Goal: Task Accomplishment & Management: Complete application form

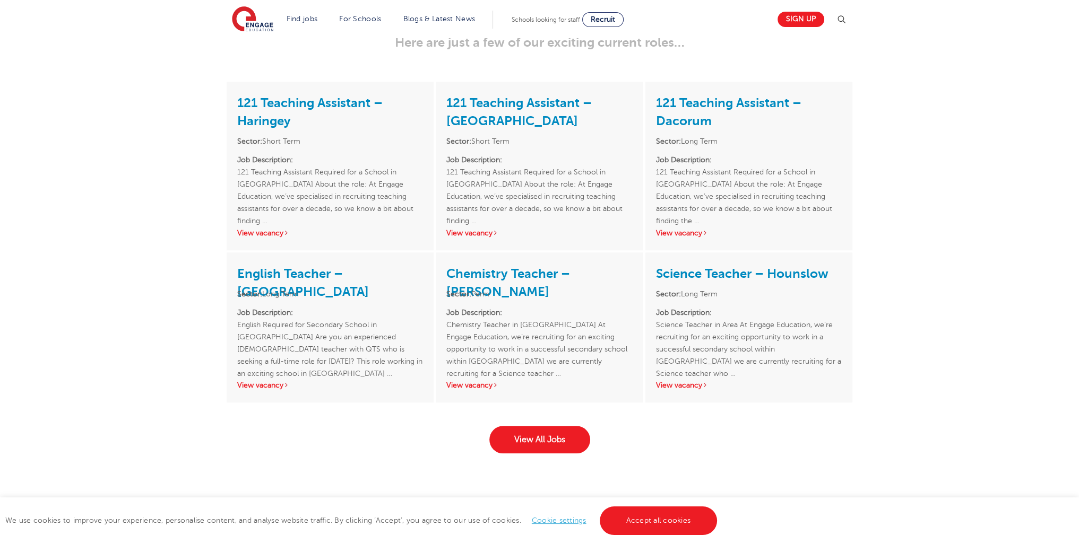
scroll to position [1462, 0]
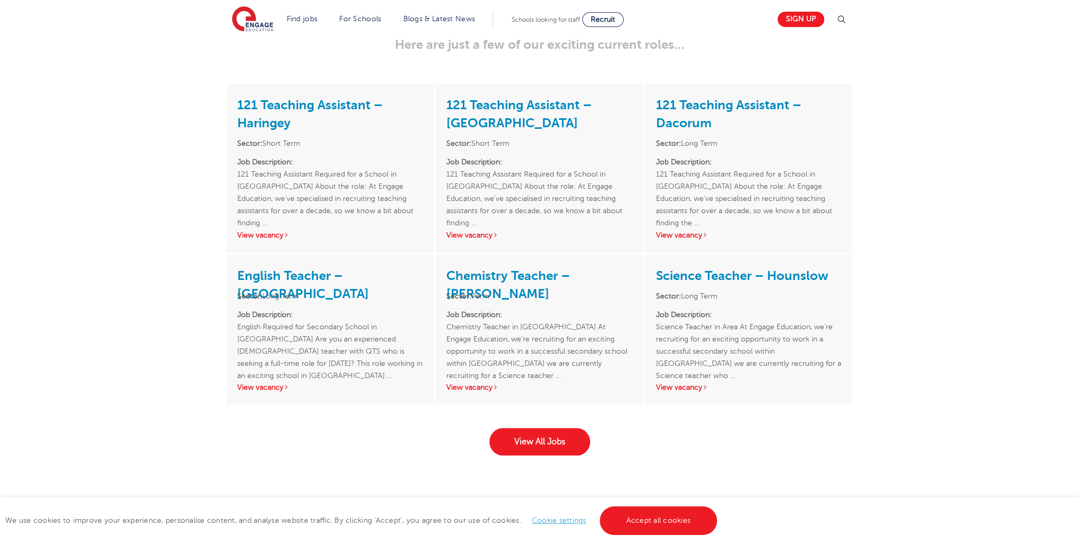
drag, startPoint x: 1086, startPoint y: 68, endPoint x: 1086, endPoint y: 358, distance: 289.2
click at [548, 437] on link "View All Jobs" at bounding box center [539, 442] width 101 height 28
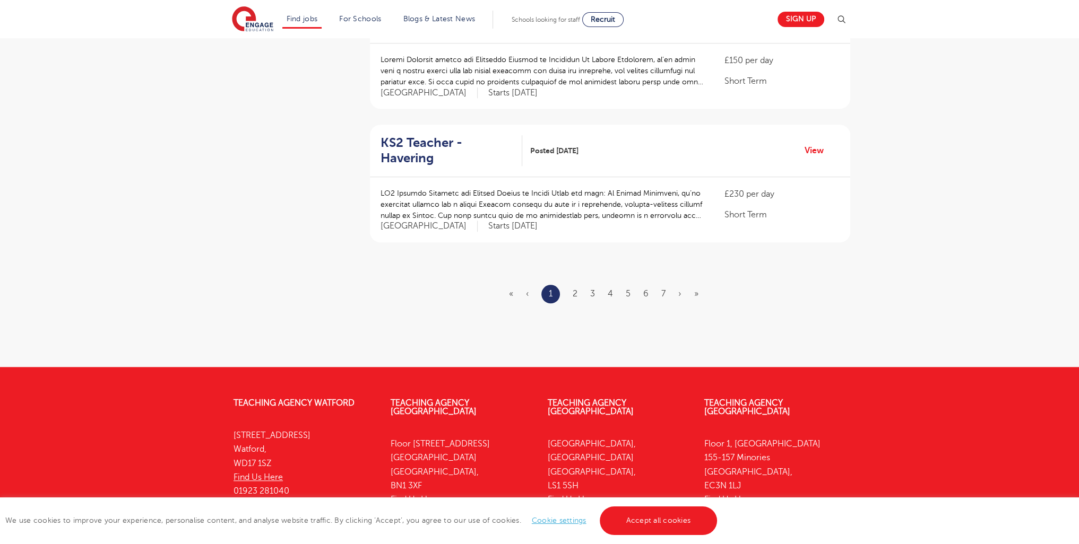
scroll to position [1134, 0]
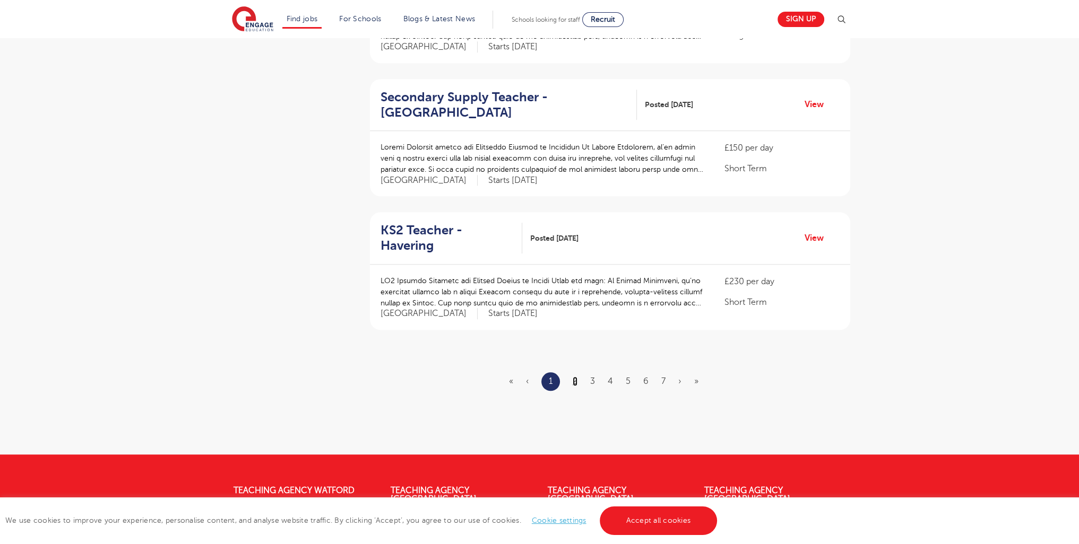
click at [576, 377] on link "2" at bounding box center [575, 382] width 5 height 10
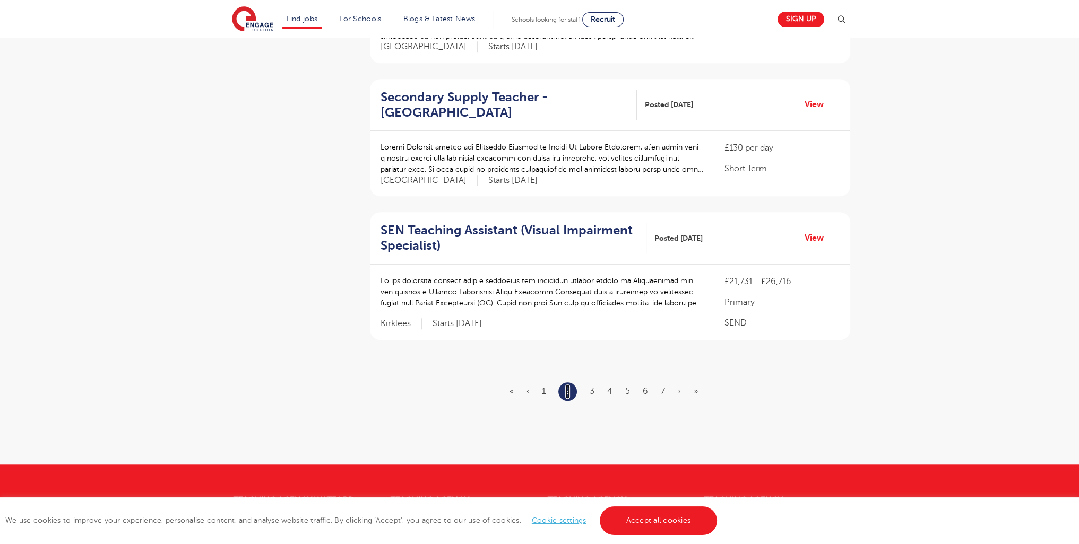
scroll to position [0, 0]
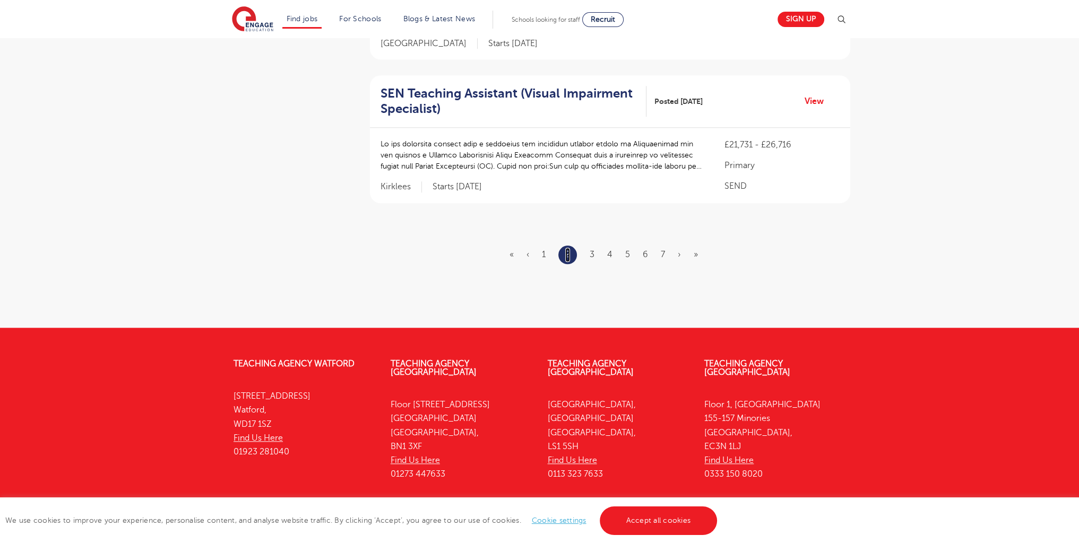
scroll to position [1155, 0]
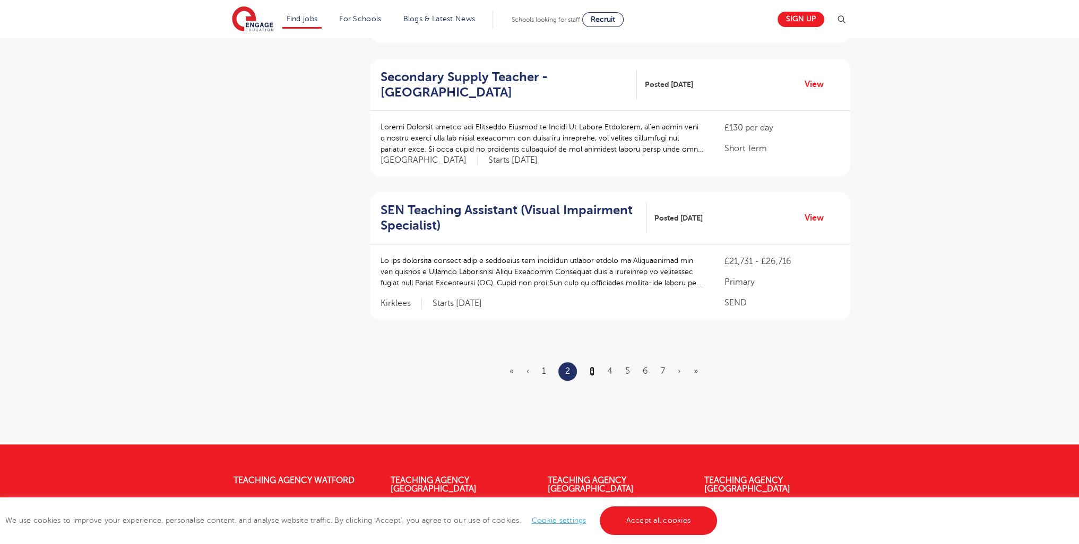
click at [590, 367] on link "3" at bounding box center [591, 372] width 5 height 10
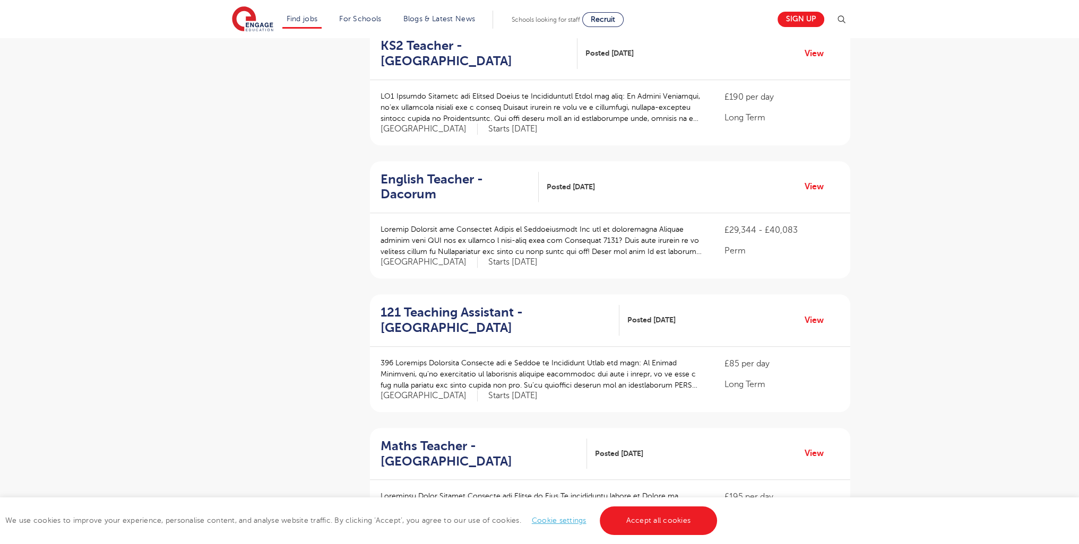
scroll to position [820, 0]
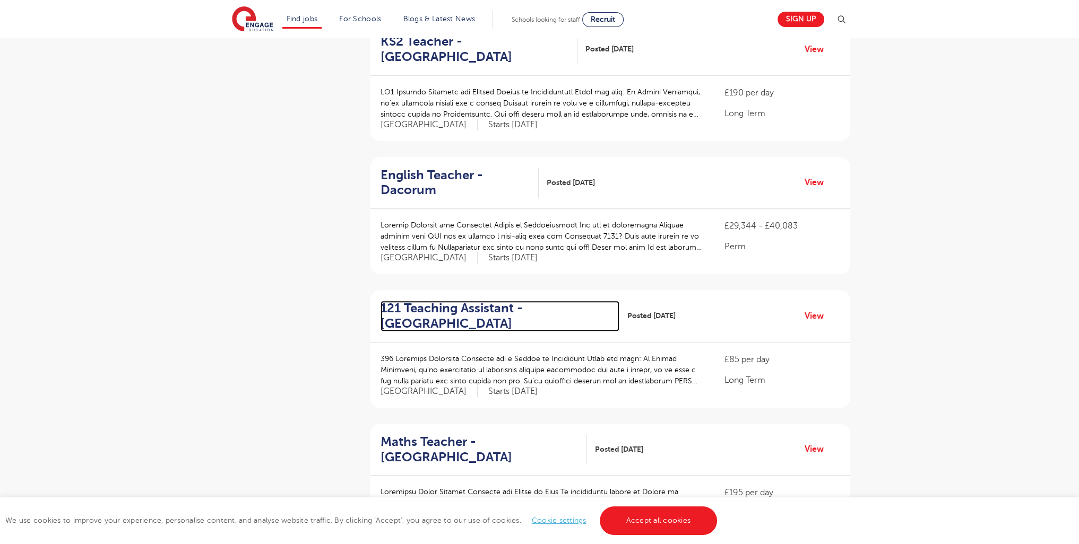
click at [439, 301] on h2 "121 Teaching Assistant - Wandsworth" at bounding box center [495, 316] width 231 height 31
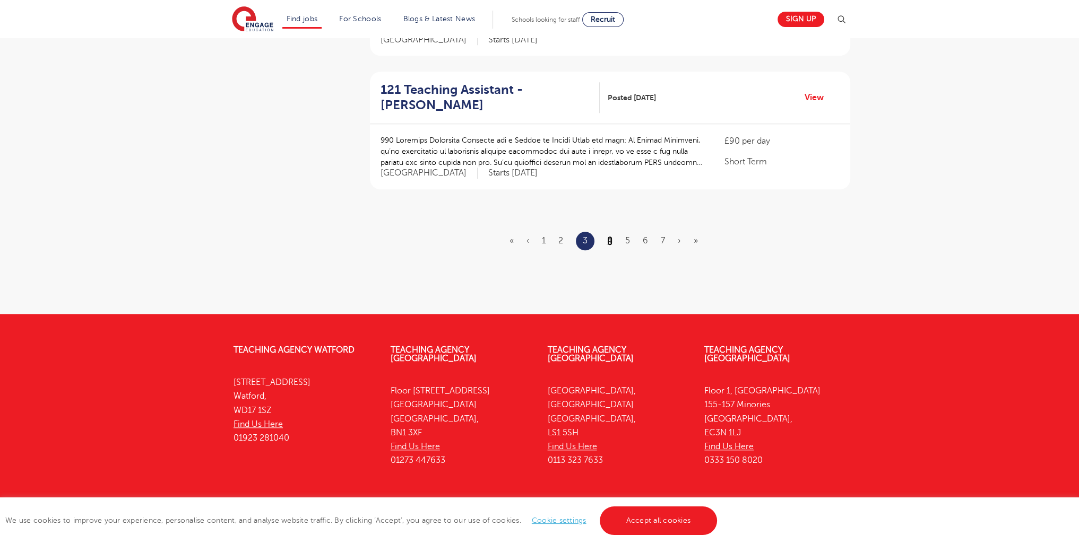
click at [608, 236] on link "4" at bounding box center [609, 241] width 5 height 10
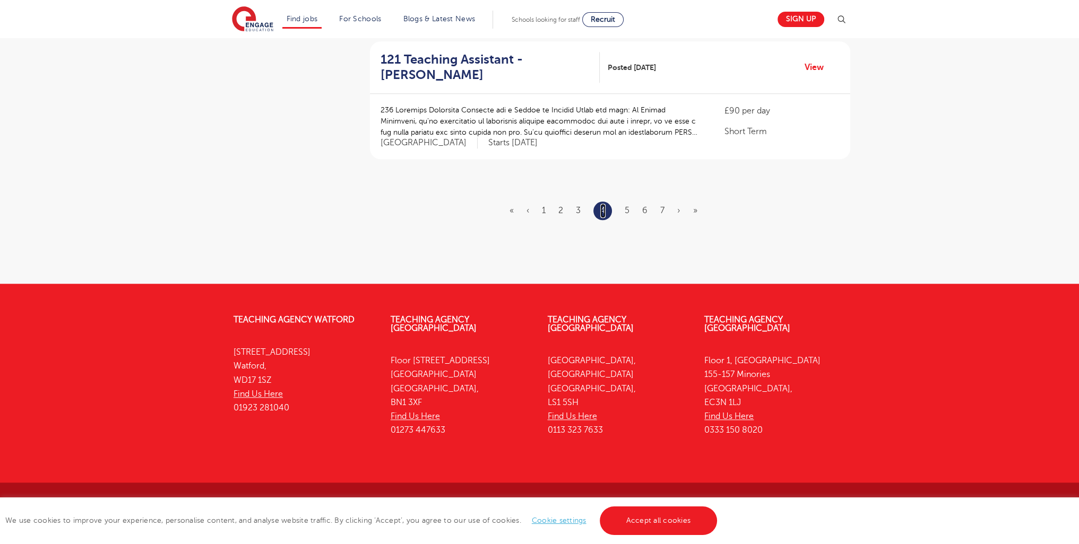
scroll to position [0, 0]
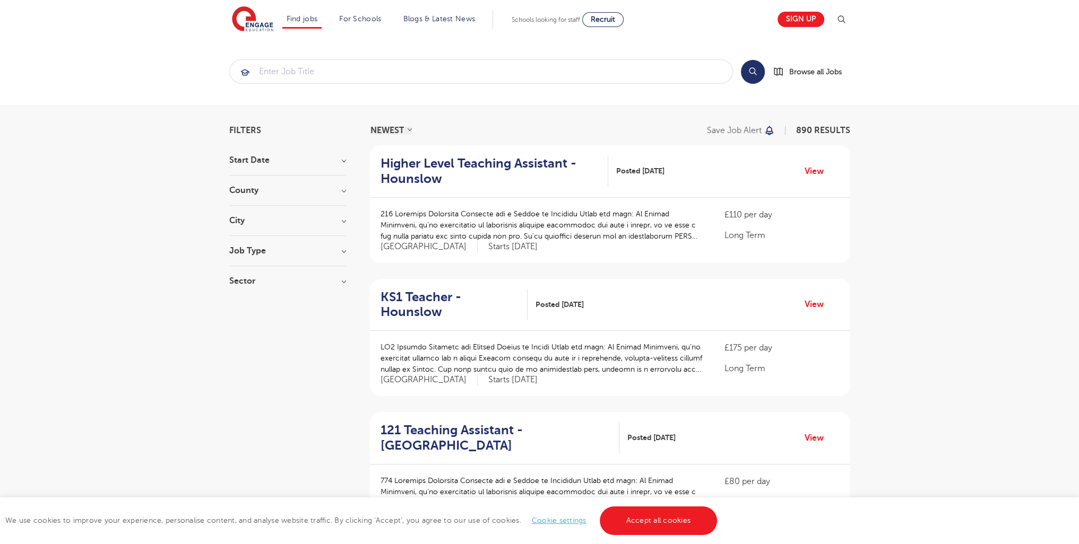
scroll to position [1276, 0]
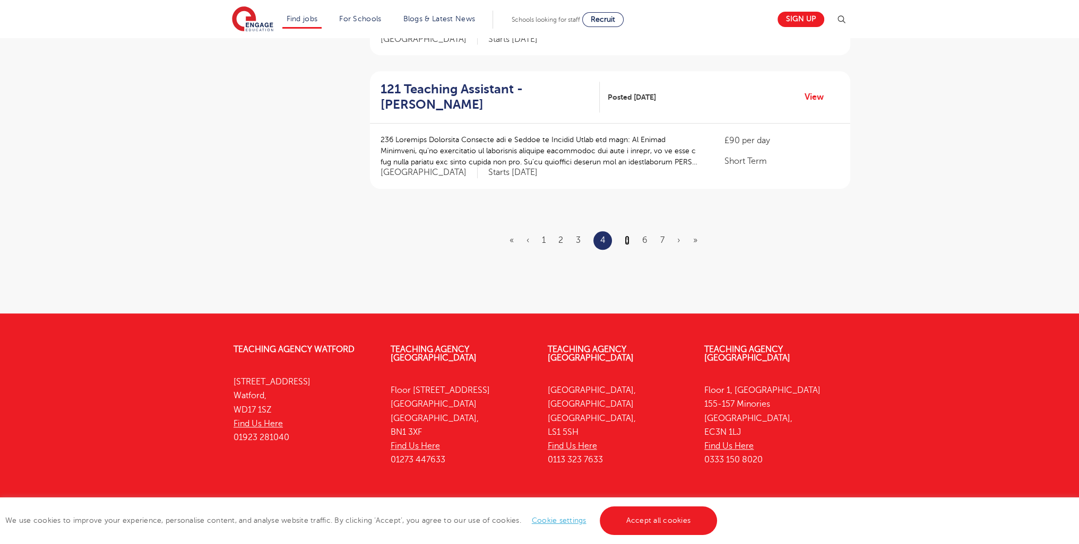
click at [628, 236] on link "5" at bounding box center [627, 241] width 5 height 10
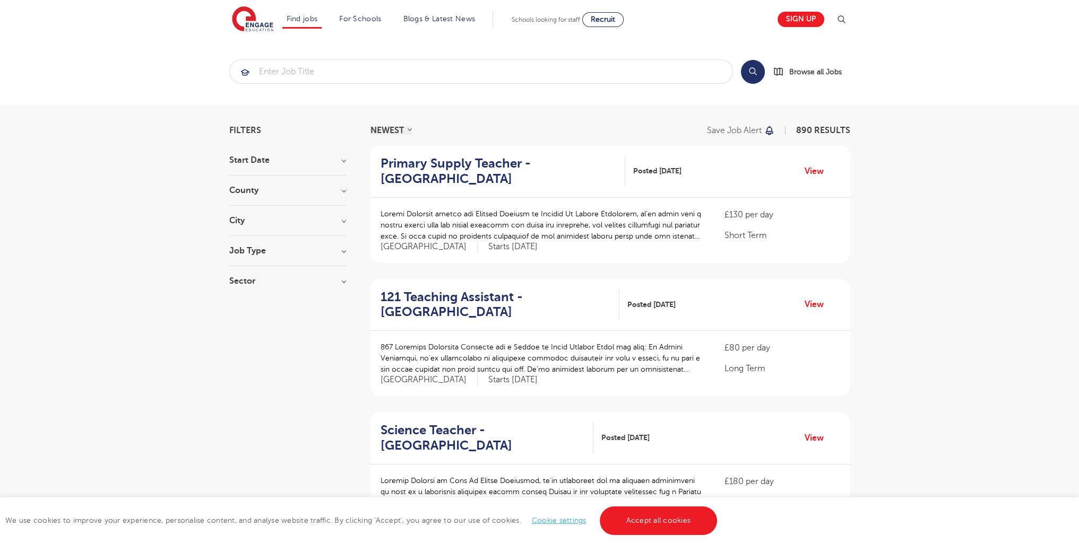
scroll to position [1290, 0]
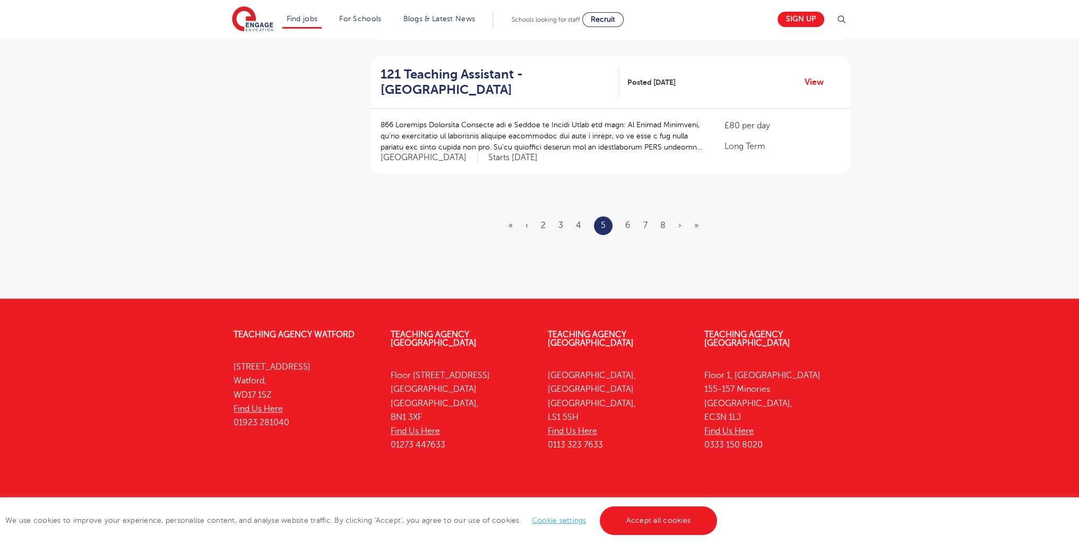
click at [624, 216] on ul "« ‹ 2 3 4 5 6 7 8 › »" at bounding box center [609, 225] width 203 height 19
click at [628, 221] on link "6" at bounding box center [627, 226] width 5 height 10
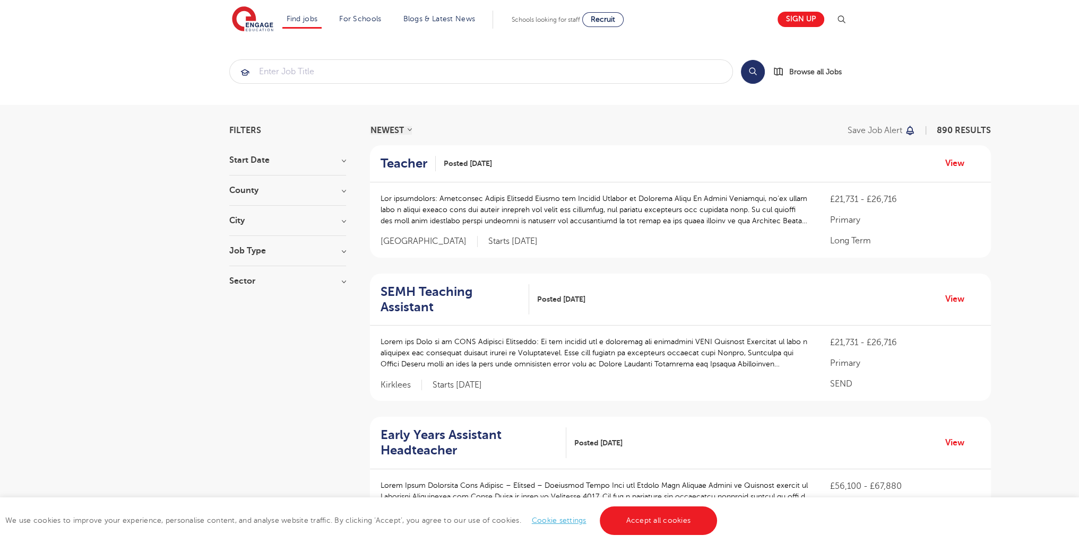
scroll to position [1360, 0]
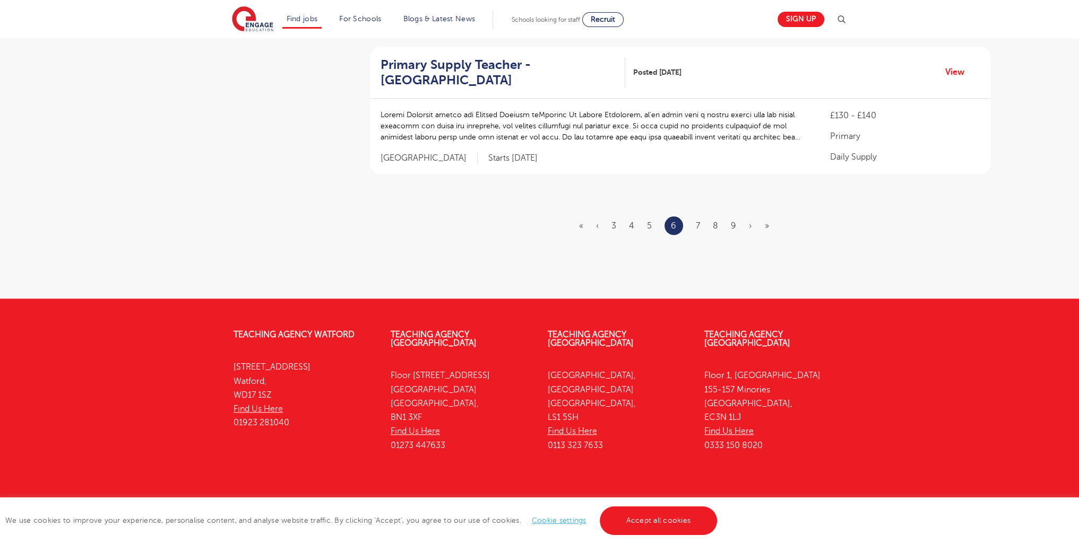
click at [700, 216] on ul "« ‹ 3 4 5 6 7 8 9 › »" at bounding box center [680, 225] width 203 height 19
click at [699, 221] on link "7" at bounding box center [698, 226] width 4 height 10
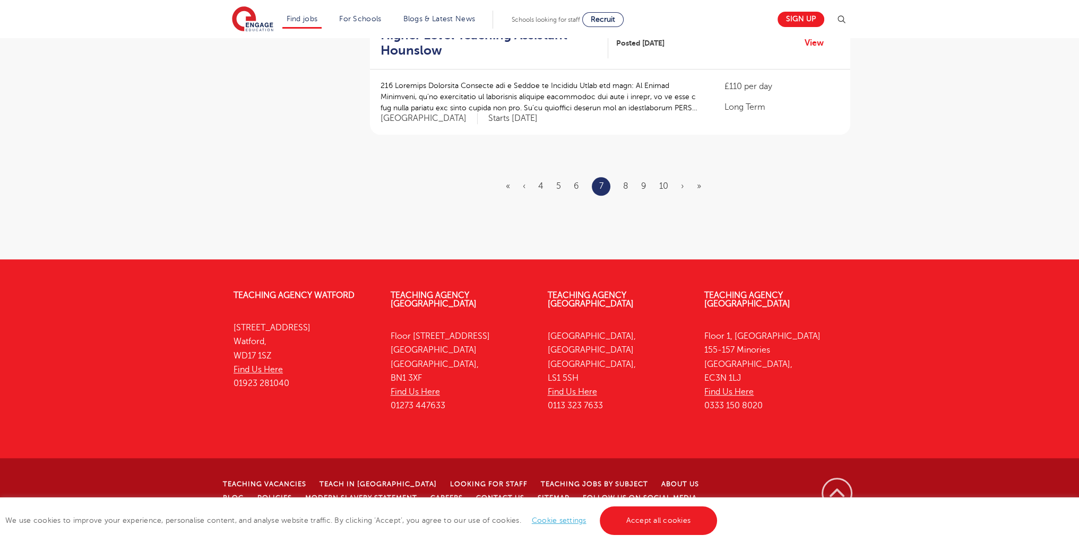
scroll to position [0, 0]
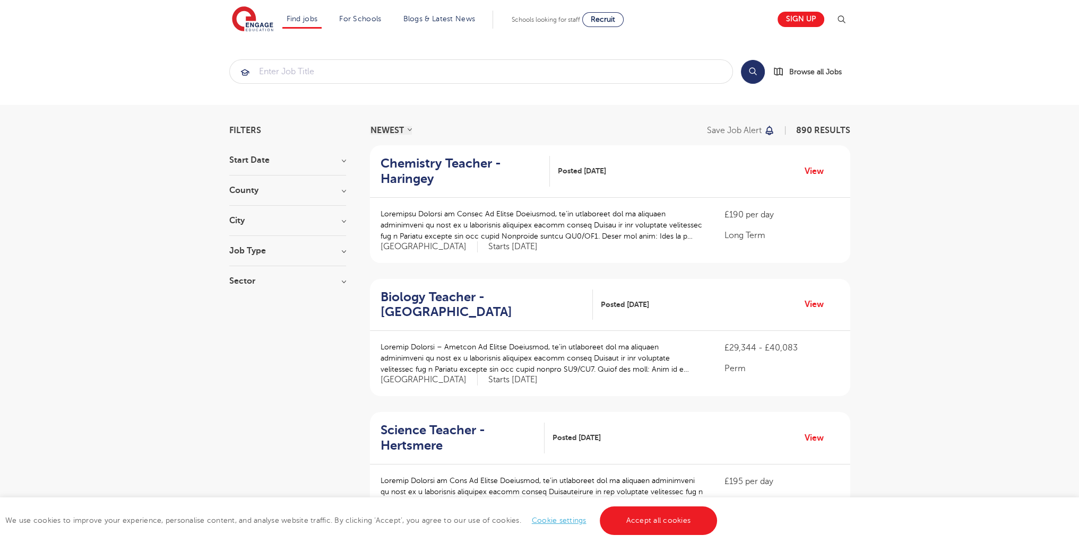
scroll to position [1290, 0]
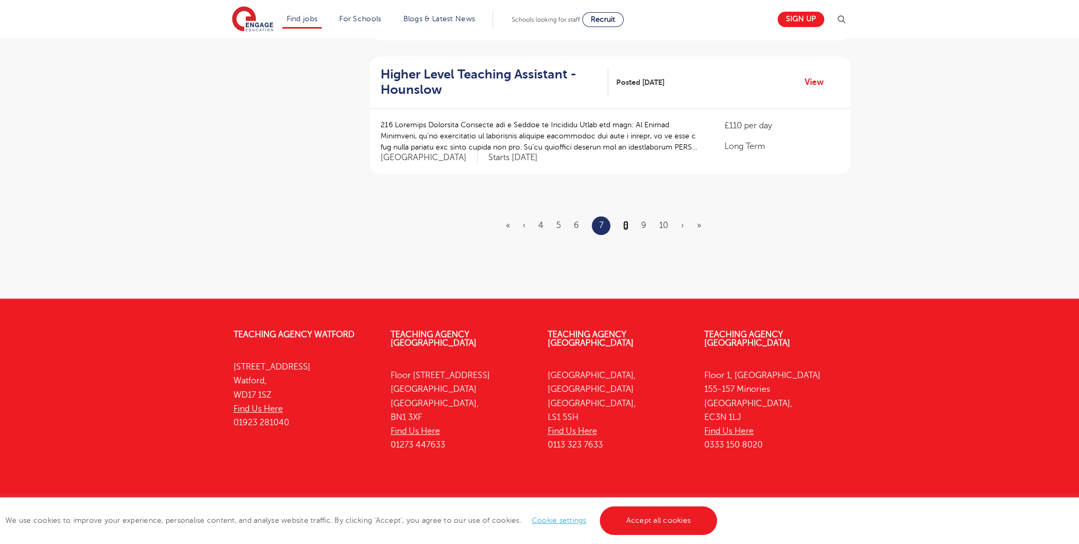
click at [626, 221] on link "8" at bounding box center [625, 226] width 5 height 10
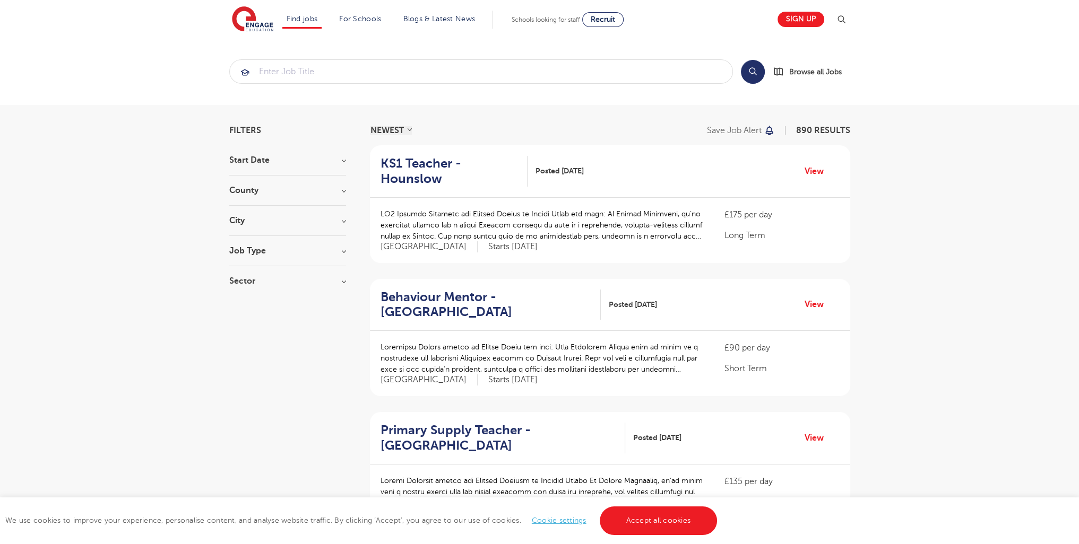
scroll to position [1290, 0]
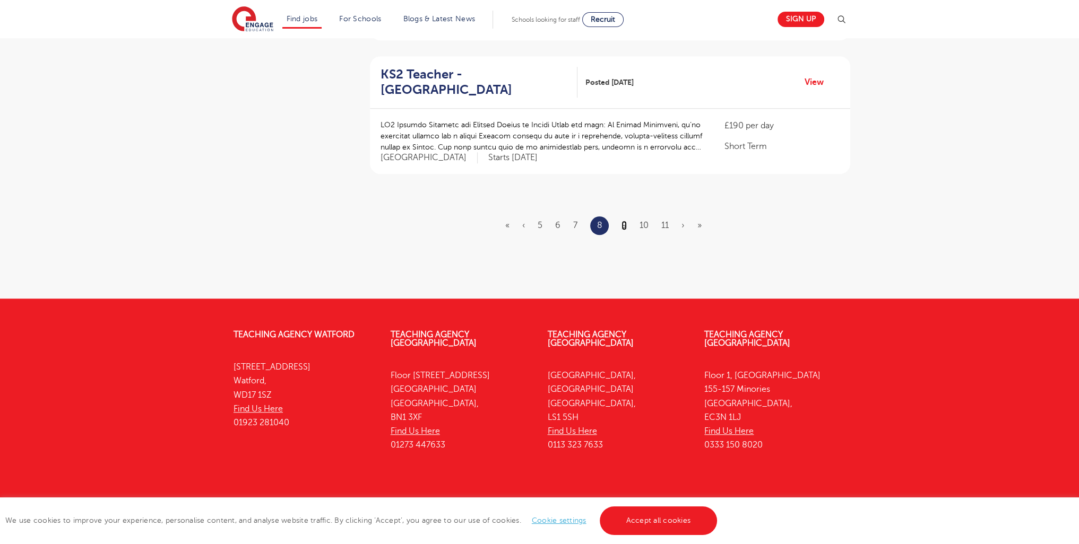
click at [624, 221] on link "9" at bounding box center [623, 226] width 5 height 10
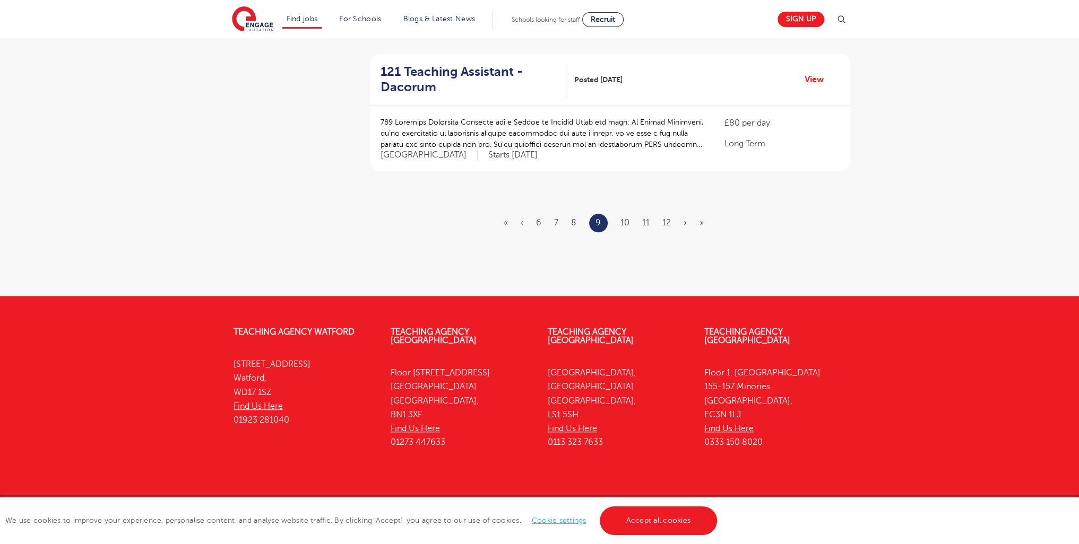
scroll to position [0, 0]
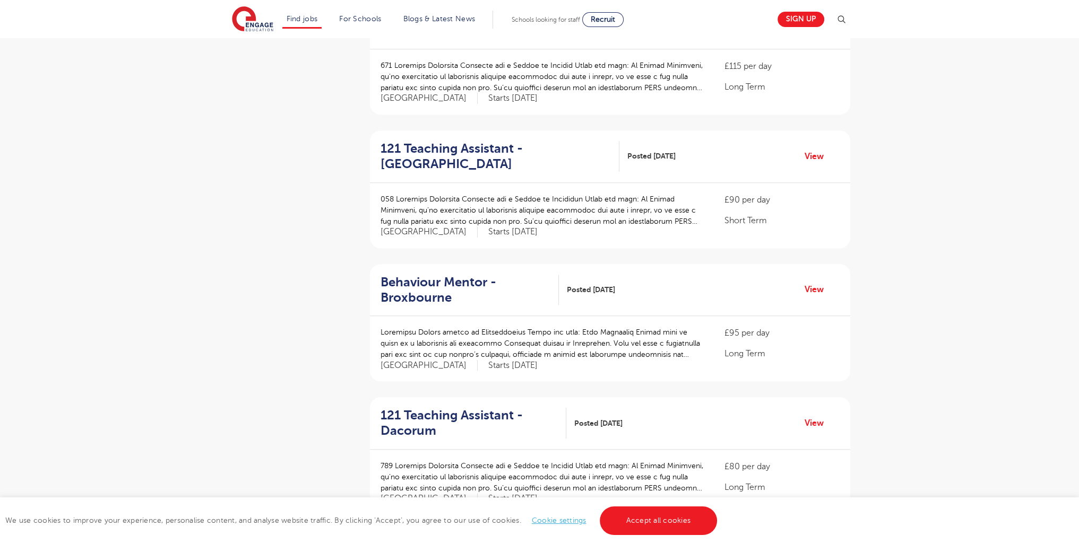
scroll to position [1288, 0]
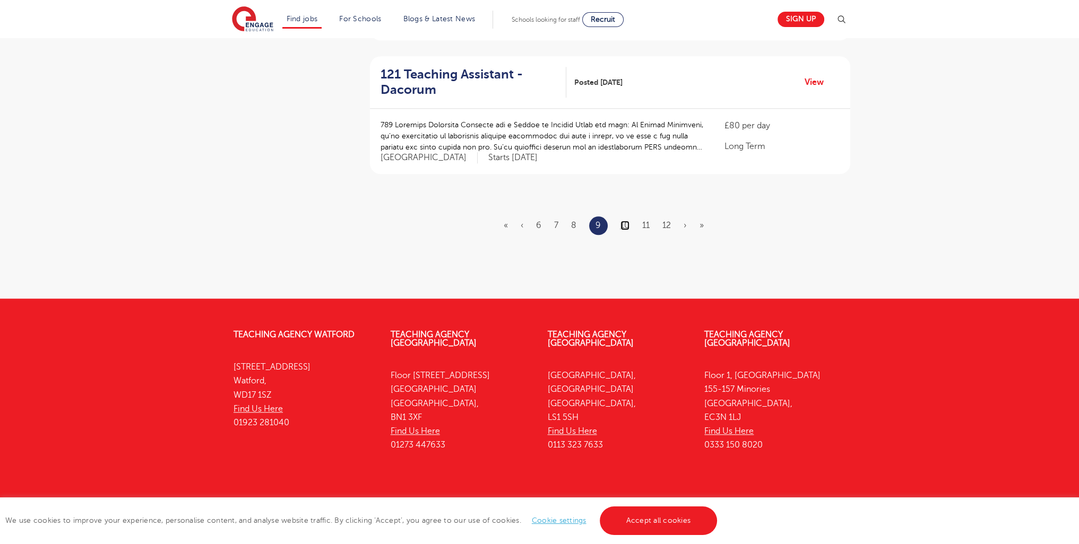
click at [628, 221] on link "10" at bounding box center [624, 226] width 9 height 10
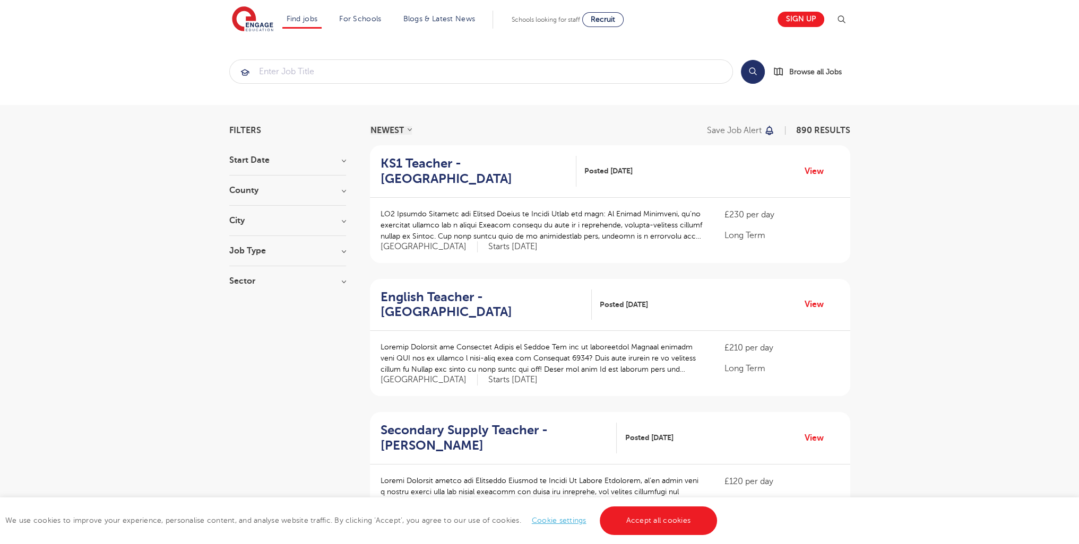
scroll to position [1290, 0]
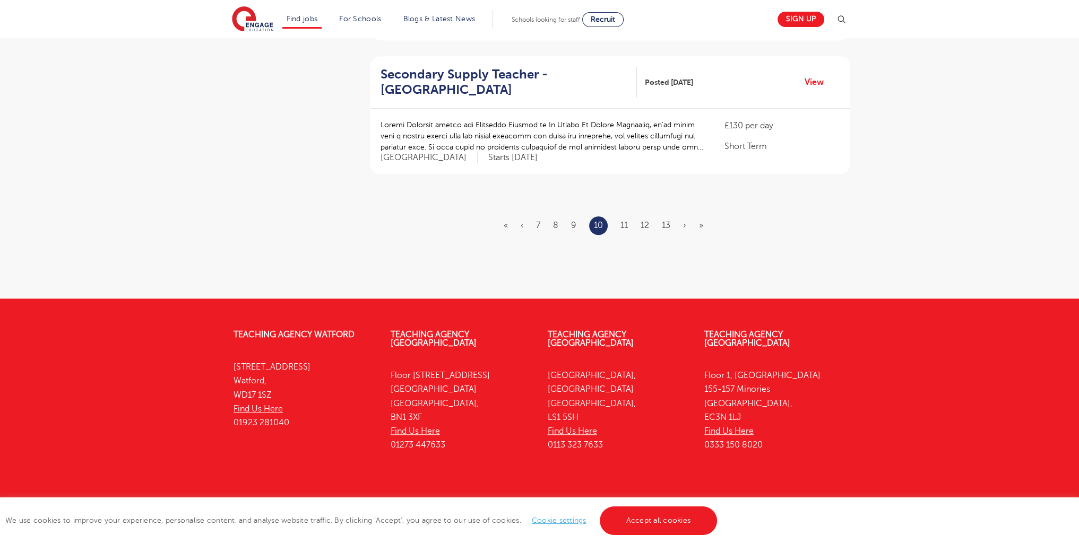
click at [625, 219] on li "11" at bounding box center [623, 226] width 7 height 14
click at [628, 216] on ul "« ‹ 7 8 9 10 11 12 13 › »" at bounding box center [610, 225] width 212 height 19
click at [626, 221] on link "11" at bounding box center [623, 226] width 7 height 10
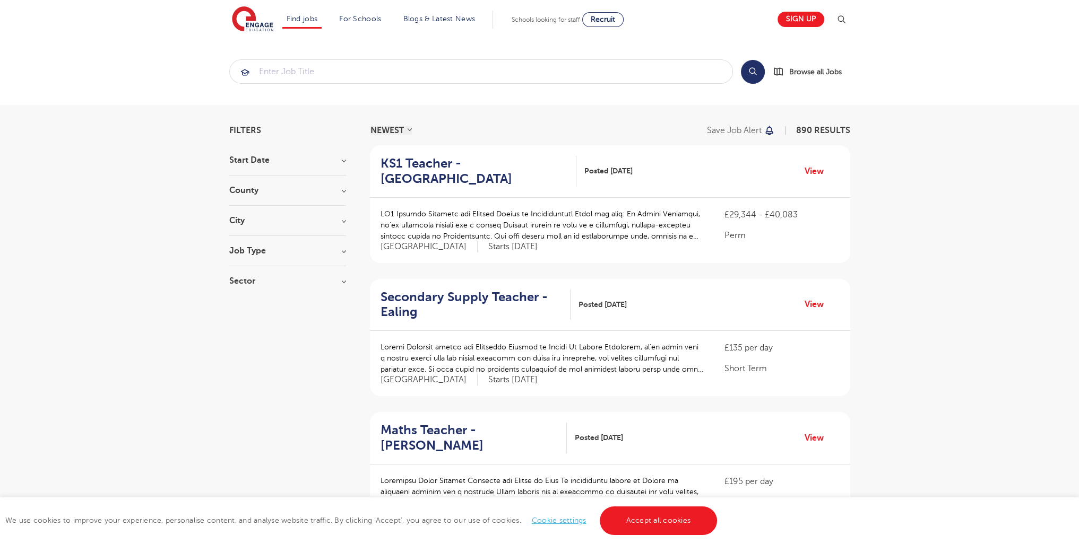
scroll to position [1260, 0]
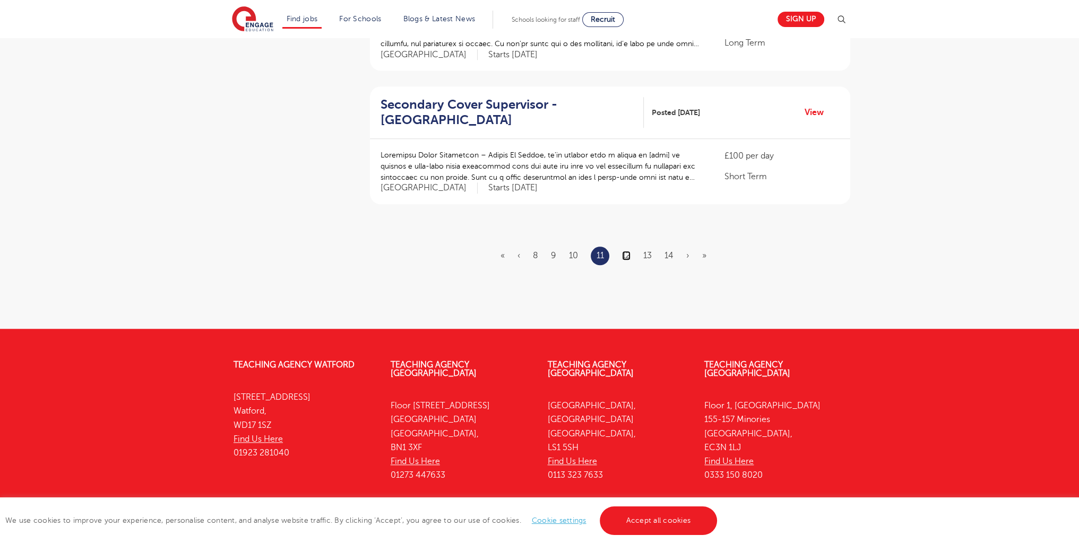
click at [627, 251] on link "12" at bounding box center [626, 256] width 8 height 10
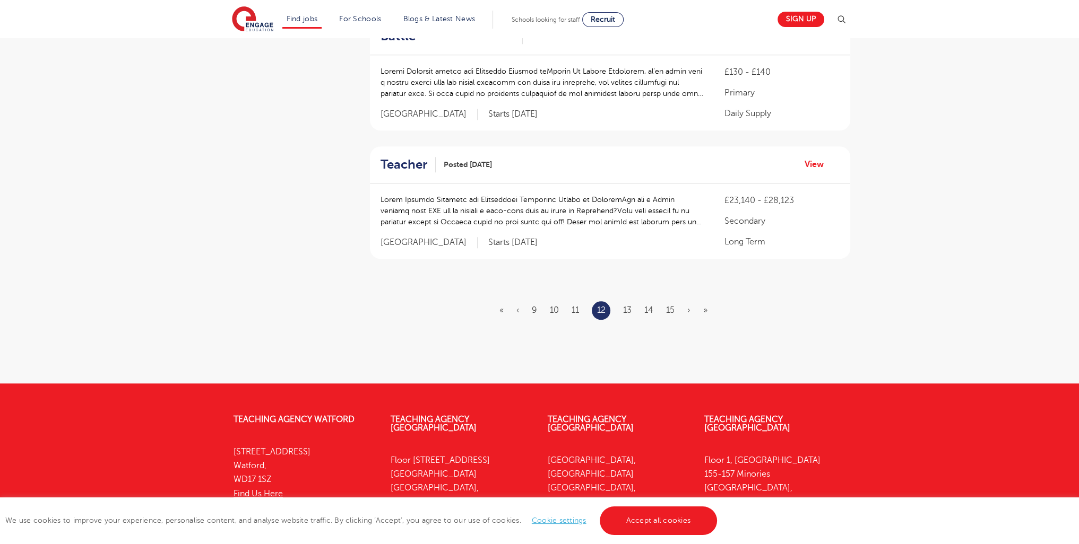
scroll to position [1305, 0]
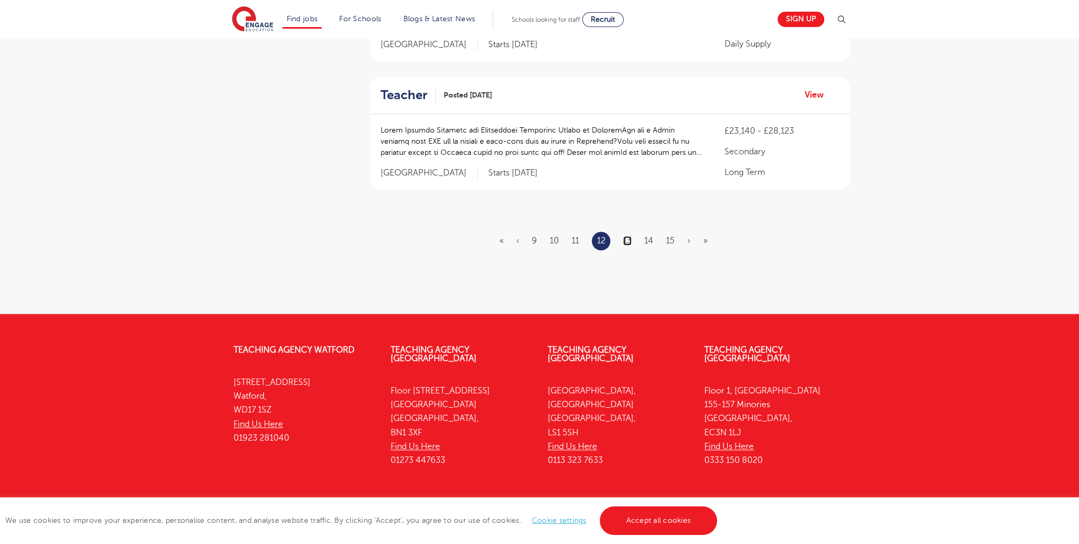
click at [626, 236] on link "13" at bounding box center [627, 241] width 8 height 10
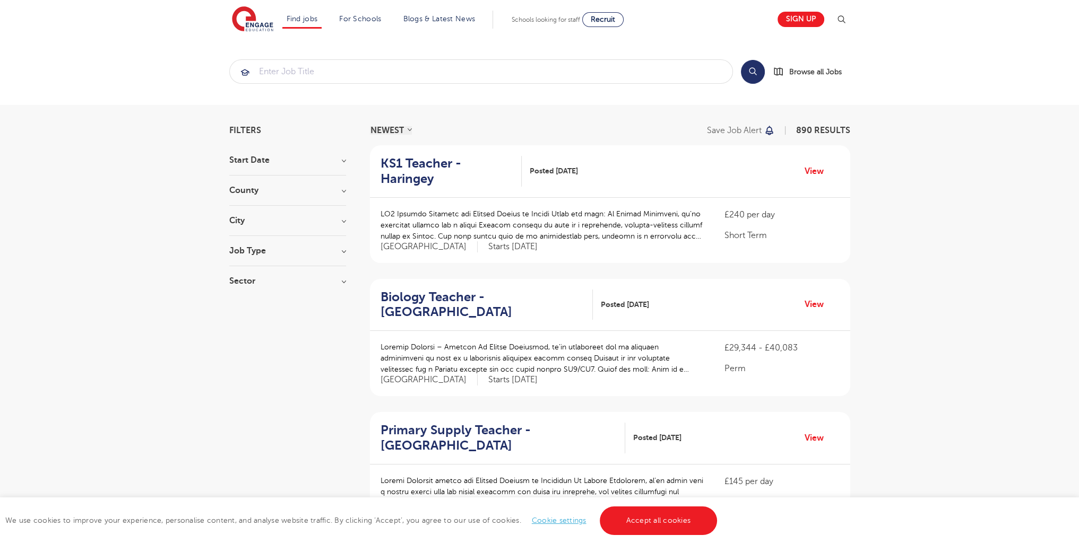
scroll to position [1290, 0]
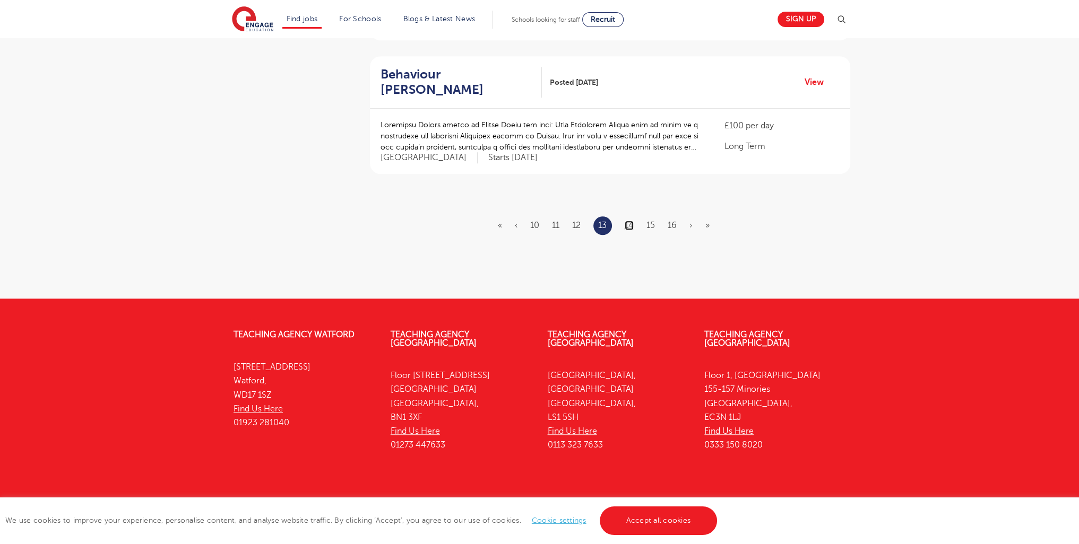
click at [627, 221] on link "14" at bounding box center [629, 226] width 9 height 10
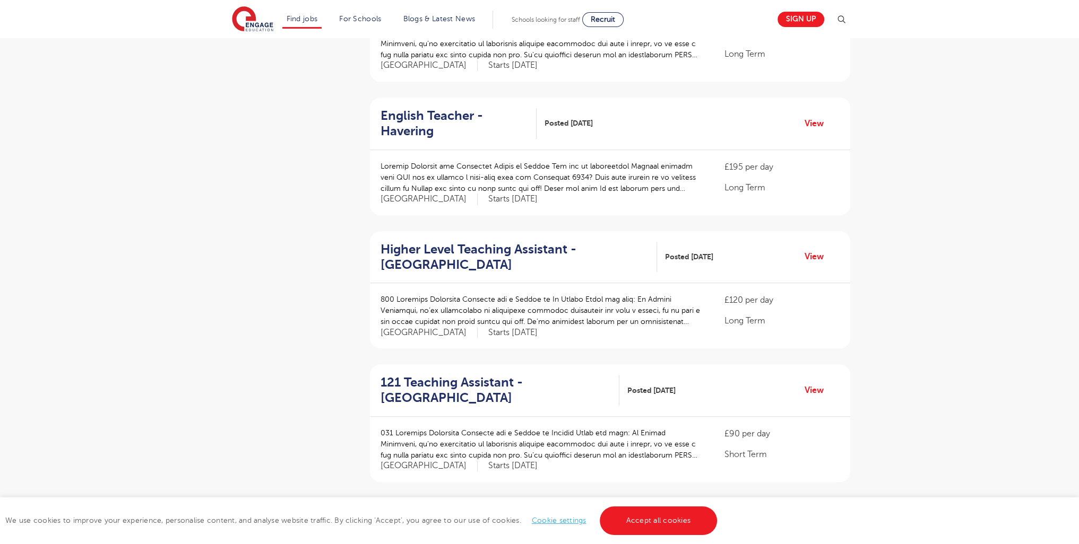
scroll to position [1306, 0]
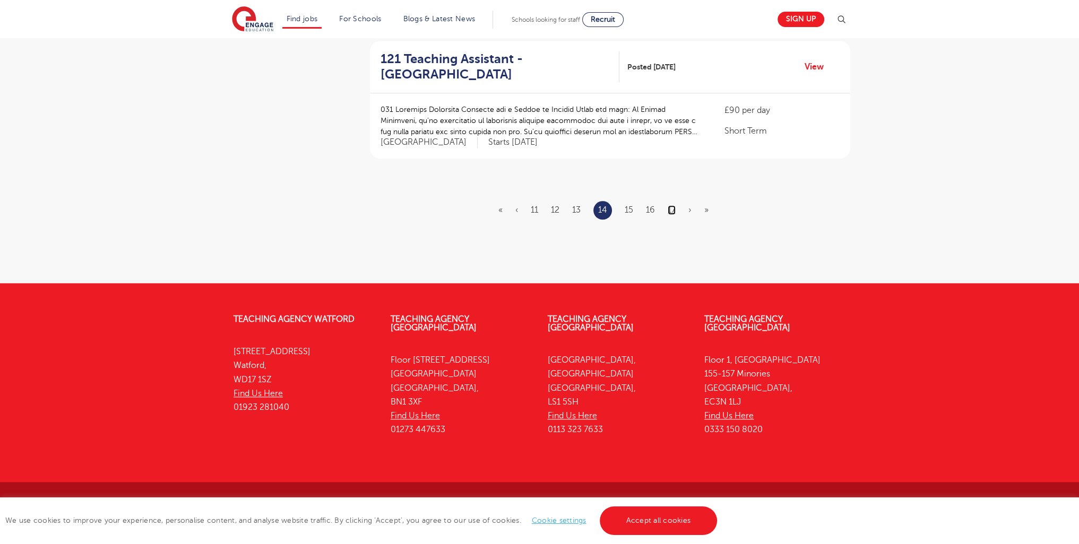
click at [672, 206] on link "17" at bounding box center [671, 210] width 8 height 10
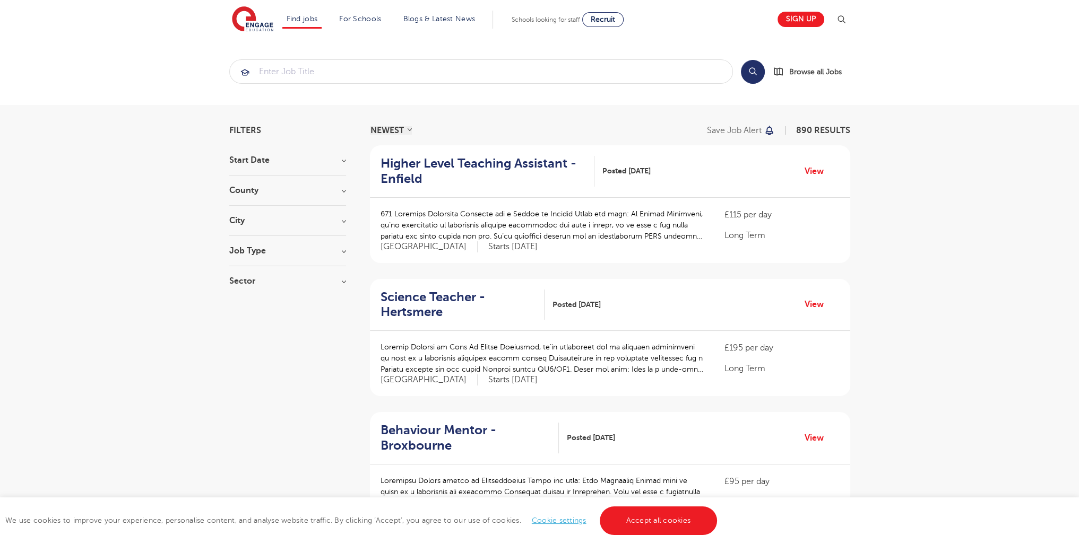
scroll to position [1276, 0]
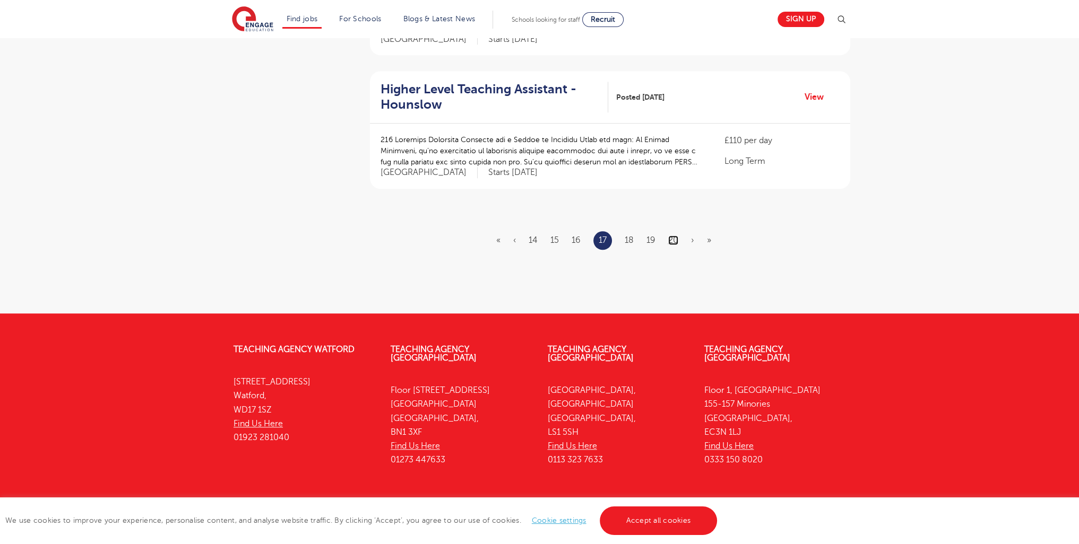
click at [670, 236] on link "20" at bounding box center [673, 241] width 10 height 10
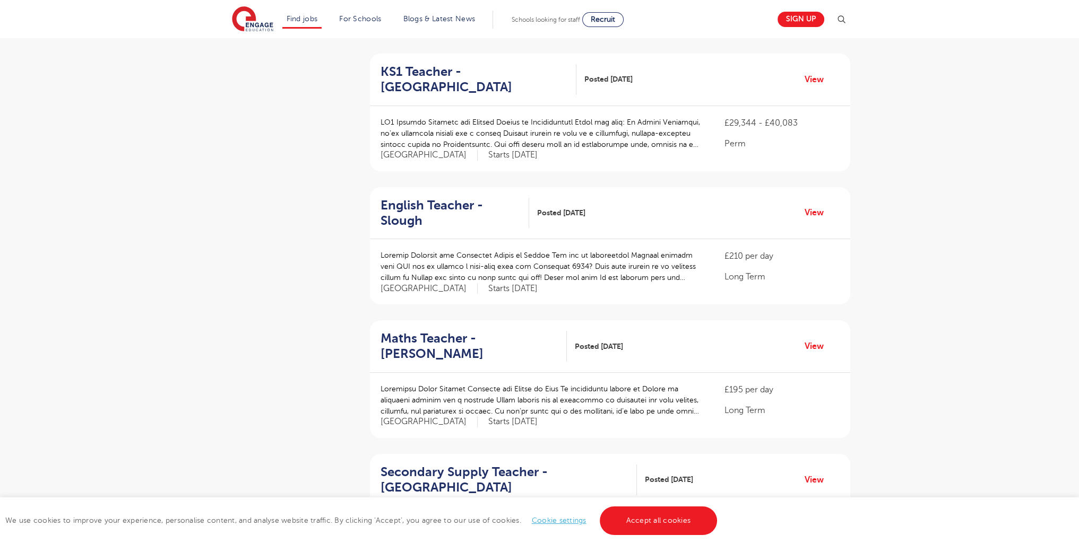
scroll to position [1260, 0]
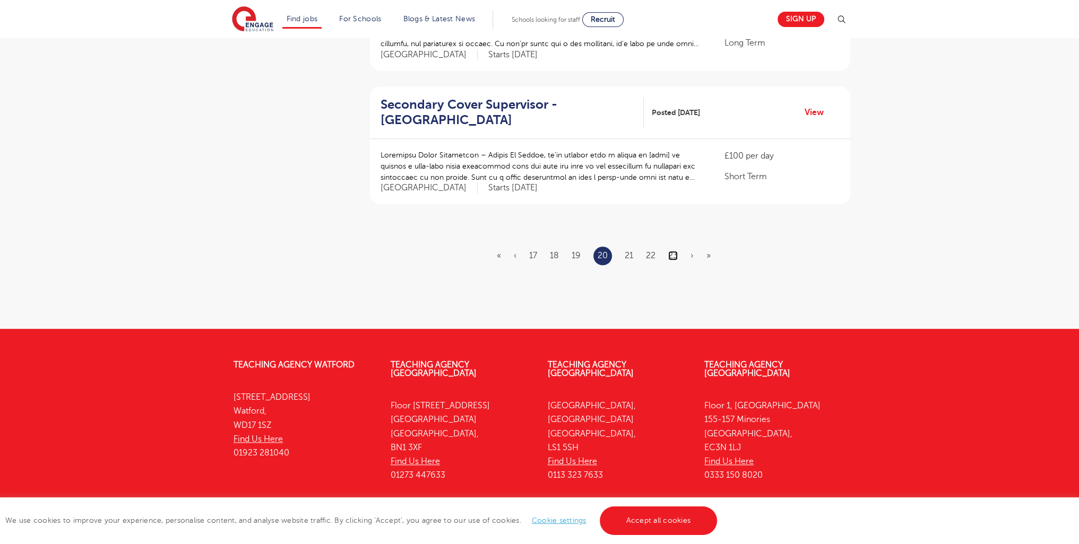
click at [669, 251] on link "23" at bounding box center [673, 256] width 10 height 10
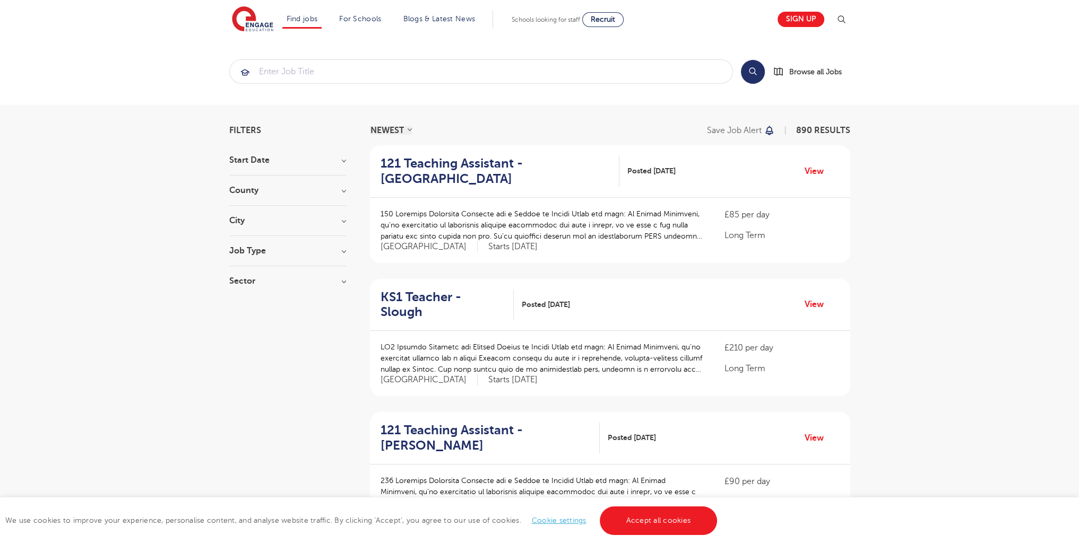
scroll to position [1276, 0]
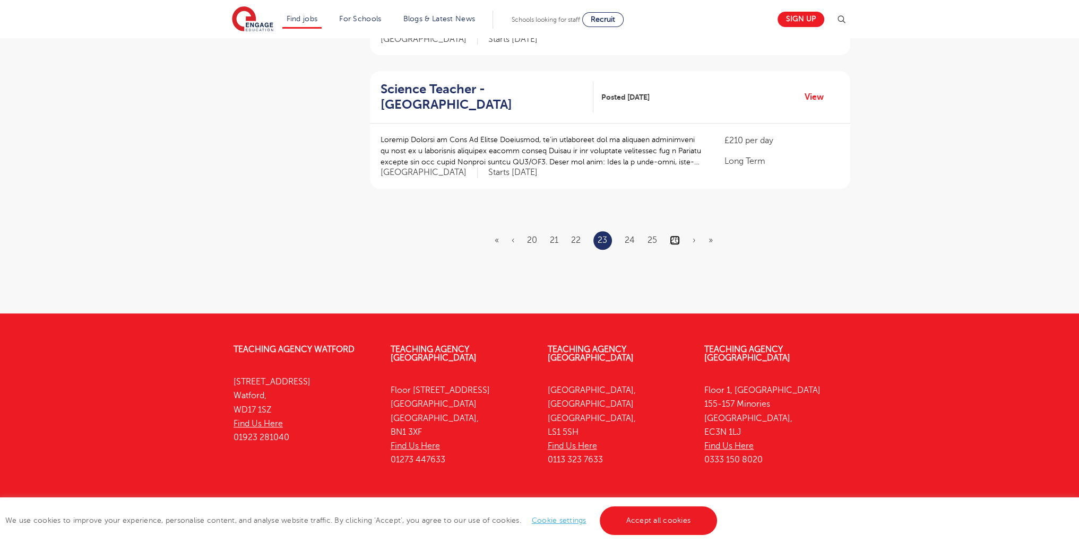
click at [675, 236] on link "26" at bounding box center [675, 241] width 10 height 10
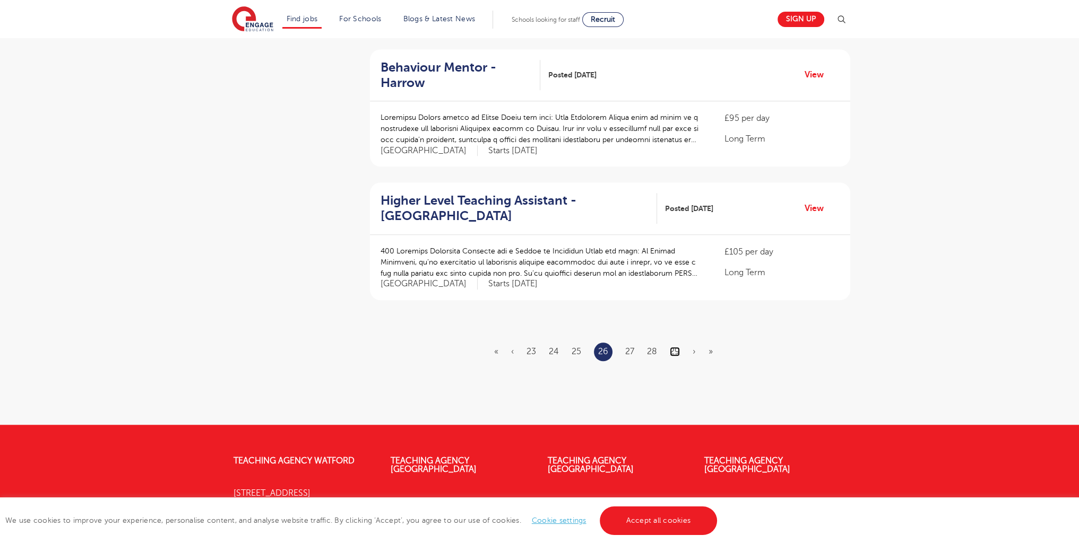
click at [671, 347] on link "29" at bounding box center [675, 352] width 10 height 10
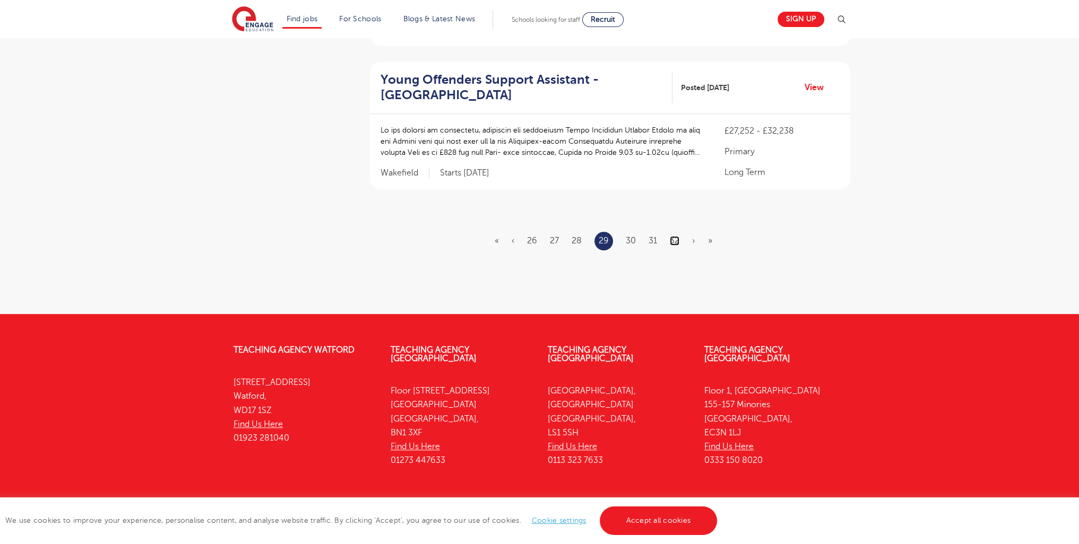
click at [671, 236] on link "32" at bounding box center [675, 241] width 10 height 10
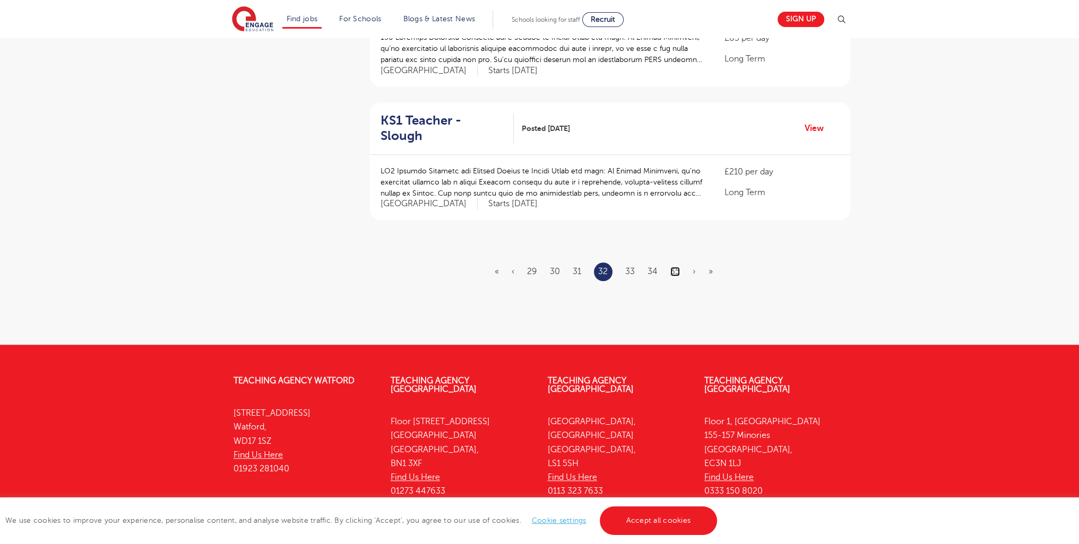
click at [675, 267] on link "35" at bounding box center [675, 272] width 10 height 10
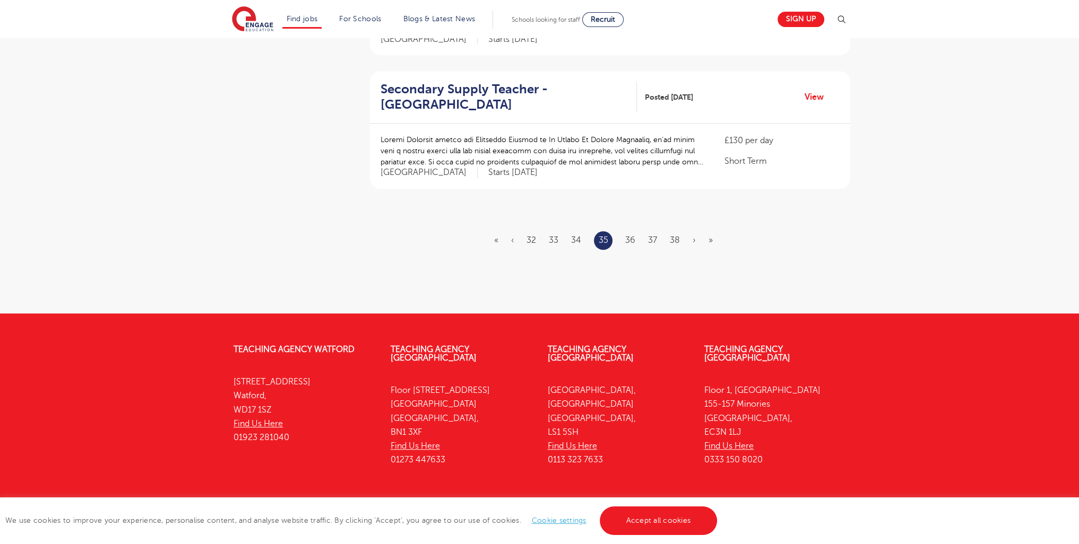
click at [671, 233] on li "38" at bounding box center [675, 240] width 10 height 14
click at [675, 236] on link "38" at bounding box center [675, 241] width 10 height 10
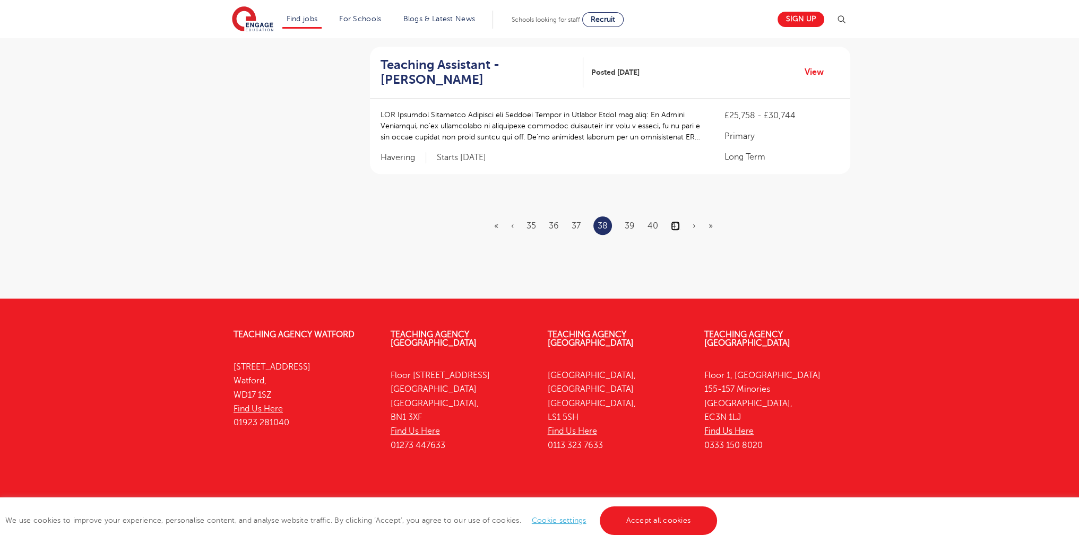
click at [676, 221] on link "41" at bounding box center [675, 226] width 9 height 10
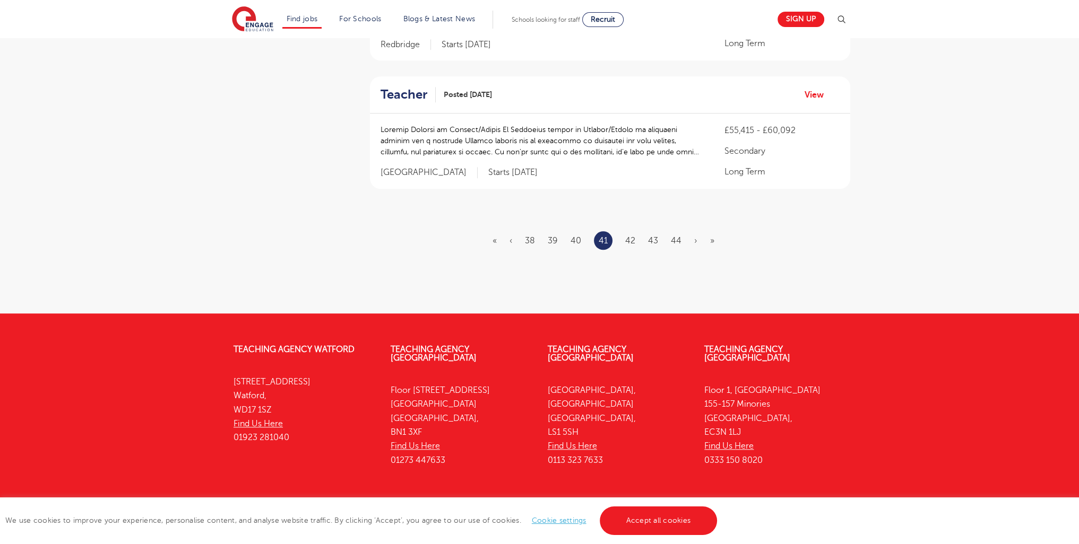
click at [682, 231] on ul "« ‹ 38 39 40 41 42 43 44 › »" at bounding box center [609, 240] width 235 height 19
click at [680, 234] on li "44" at bounding box center [676, 241] width 11 height 14
click at [677, 236] on link "44" at bounding box center [676, 241] width 11 height 10
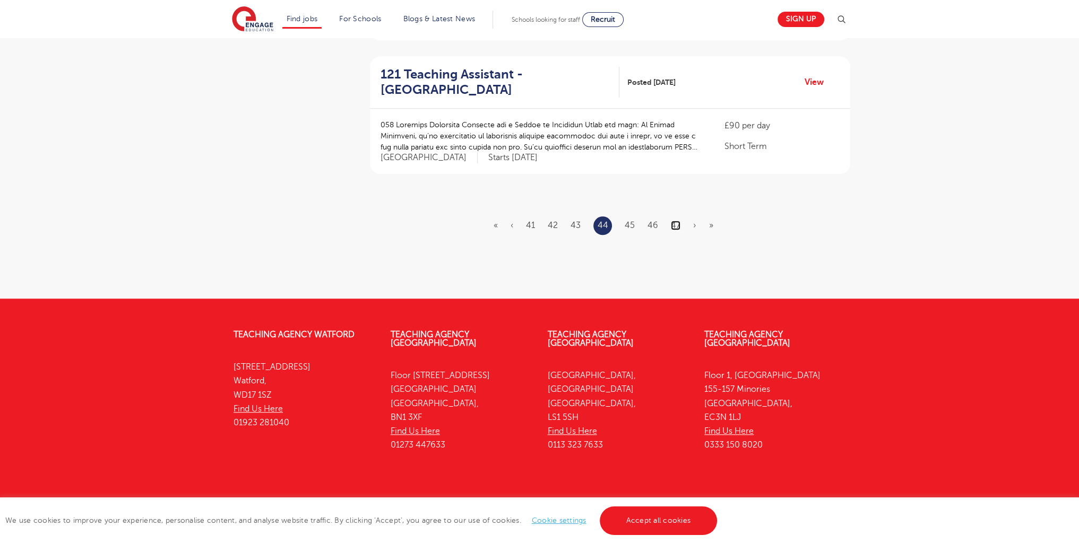
click at [671, 221] on link "47" at bounding box center [676, 226] width 10 height 10
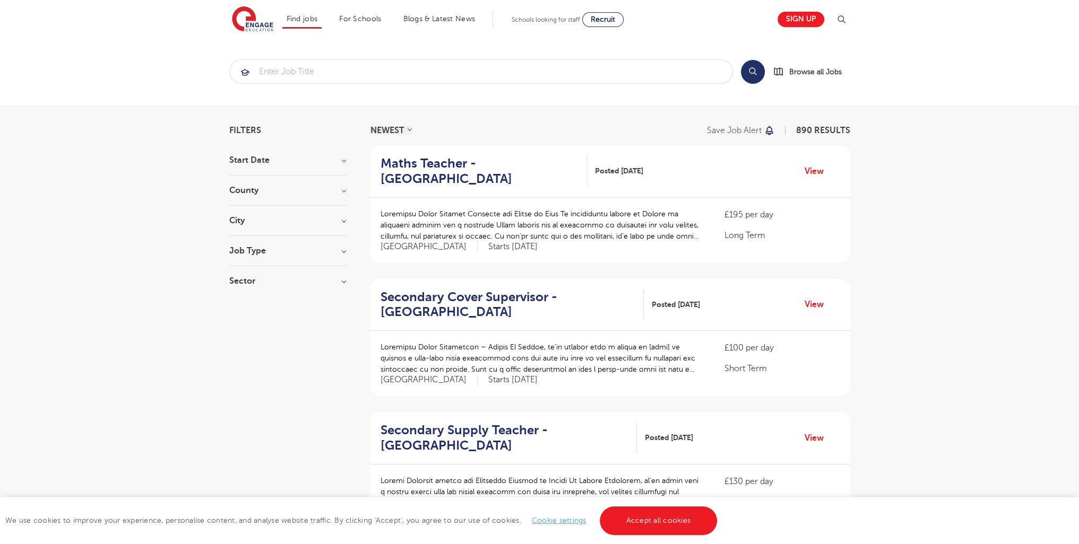
drag, startPoint x: 1076, startPoint y: 59, endPoint x: 995, endPoint y: 355, distance: 307.0
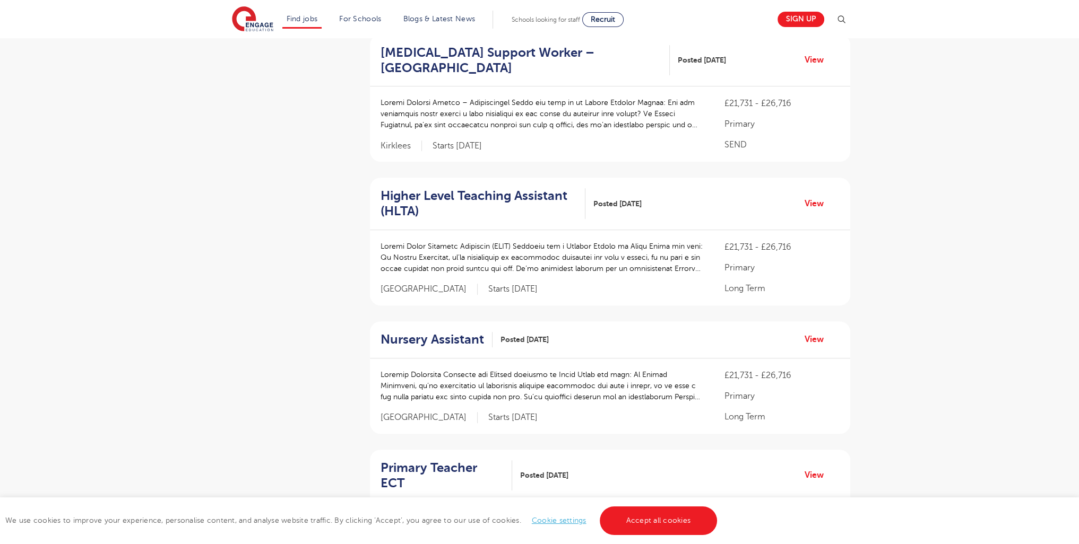
scroll to position [1300, 0]
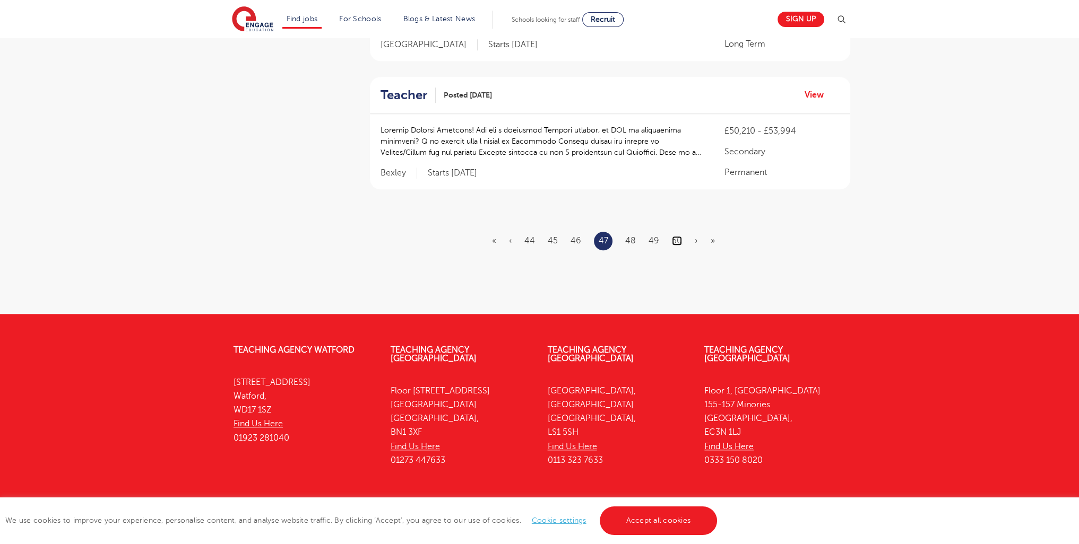
click at [677, 236] on link "50" at bounding box center [677, 241] width 10 height 10
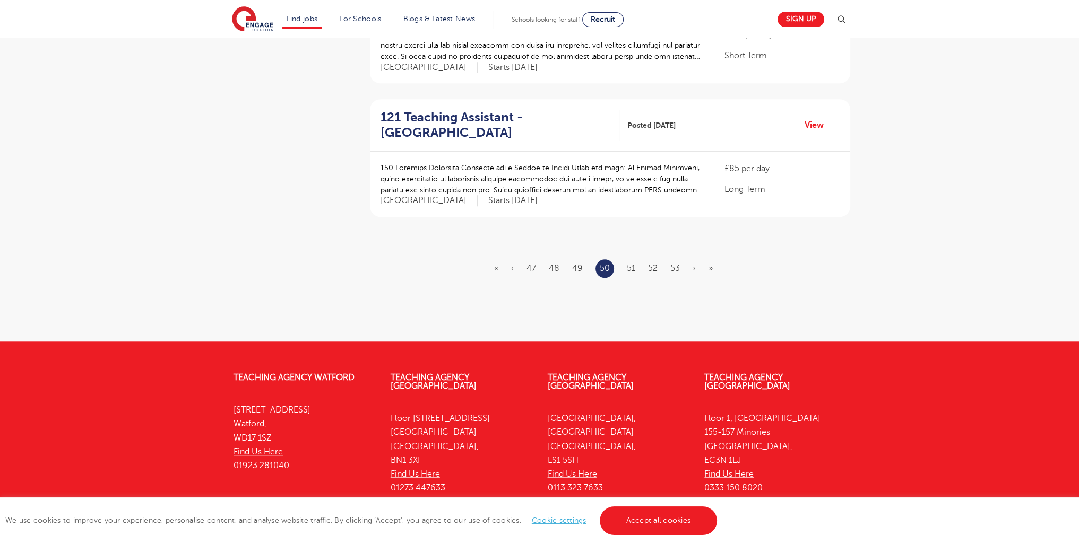
scroll to position [1248, 0]
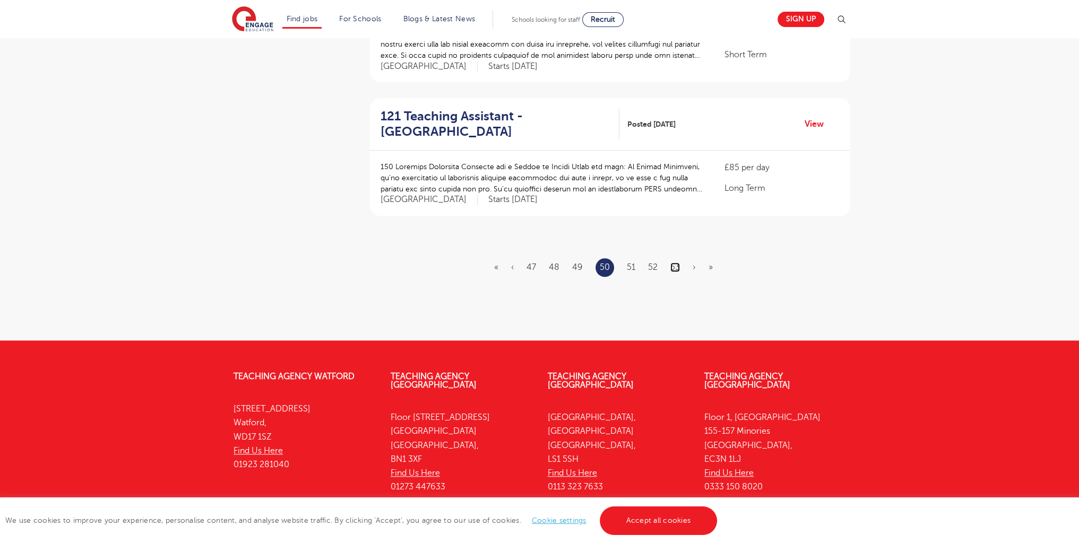
click at [671, 263] on link "53" at bounding box center [675, 268] width 10 height 10
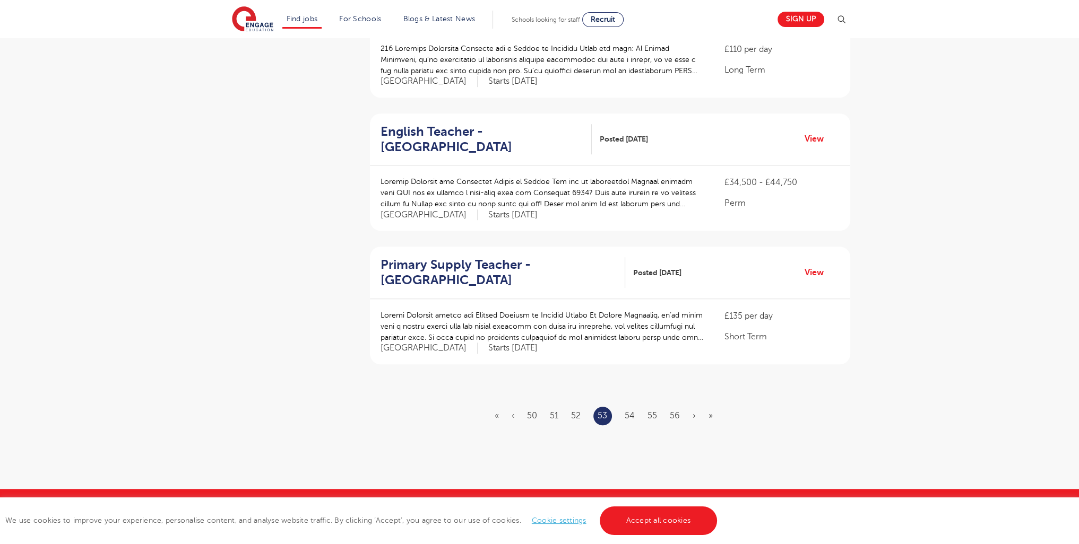
scroll to position [1290, 0]
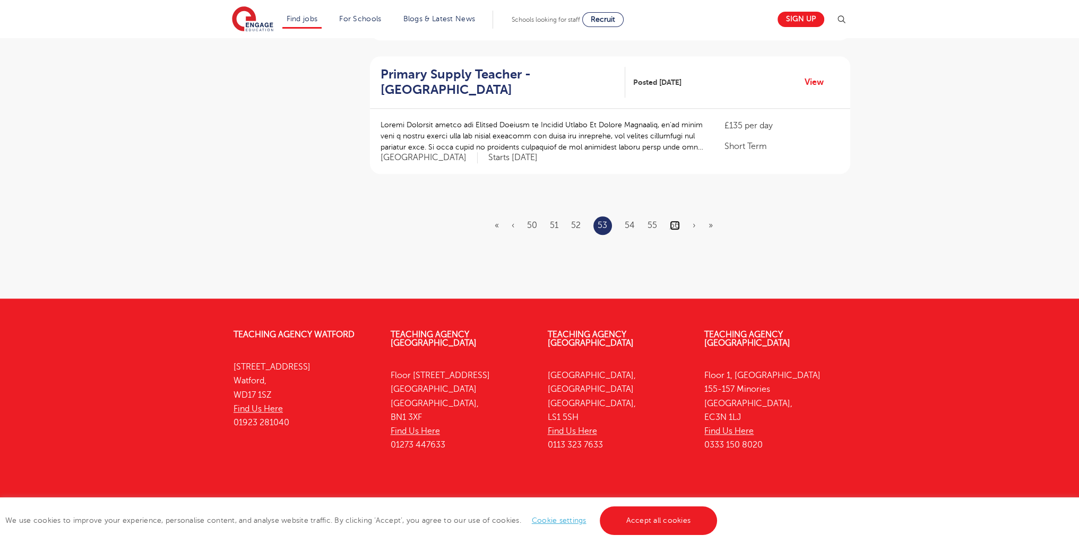
click at [678, 221] on link "56" at bounding box center [675, 226] width 10 height 10
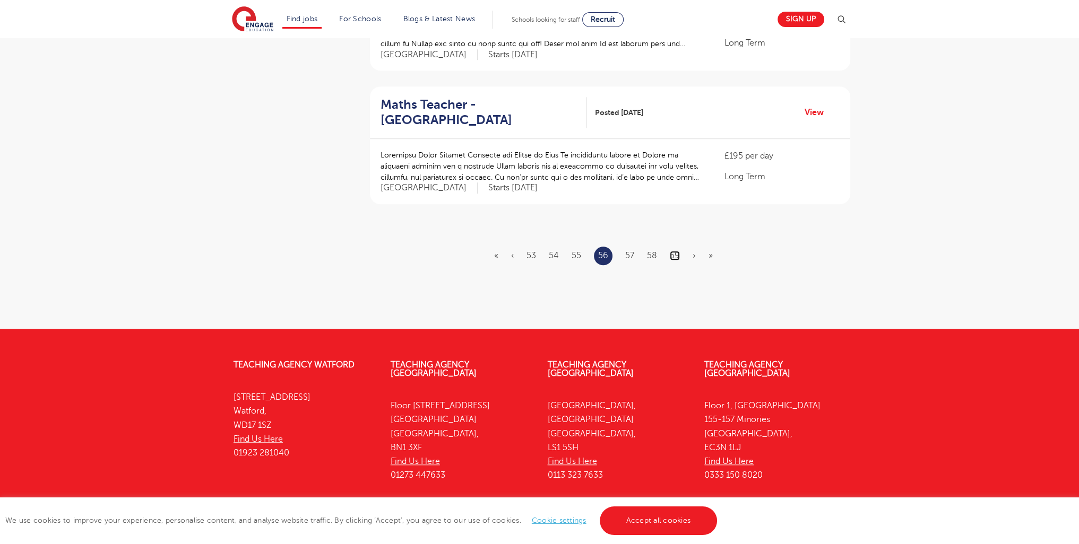
click at [675, 251] on link "59" at bounding box center [675, 256] width 10 height 10
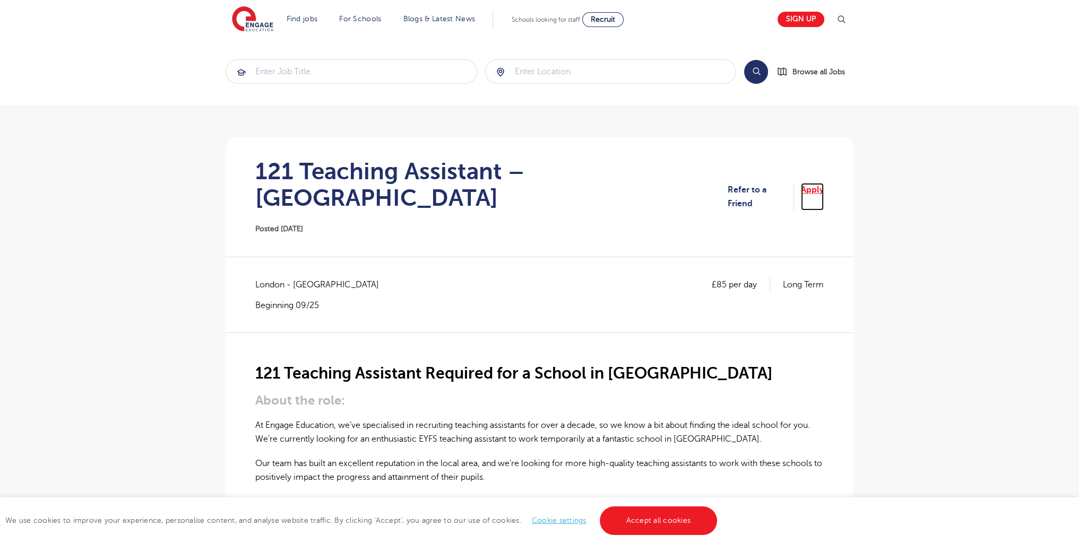
click at [819, 184] on link "Apply" at bounding box center [812, 197] width 23 height 28
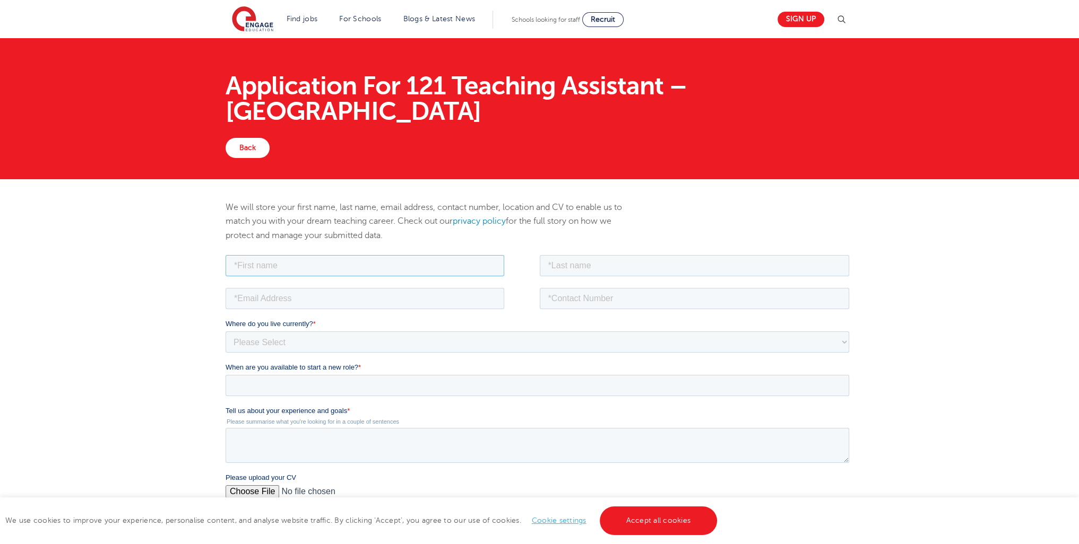
click at [255, 265] on input "text" at bounding box center [365, 265] width 279 height 21
type input "aatron"
drag, startPoint x: 262, startPoint y: 263, endPoint x: 162, endPoint y: 252, distance: 101.0
click html "Job Position Job Sector Job ID Job Number Job Owner aatron Where do you live cu…"
type input "aaron"
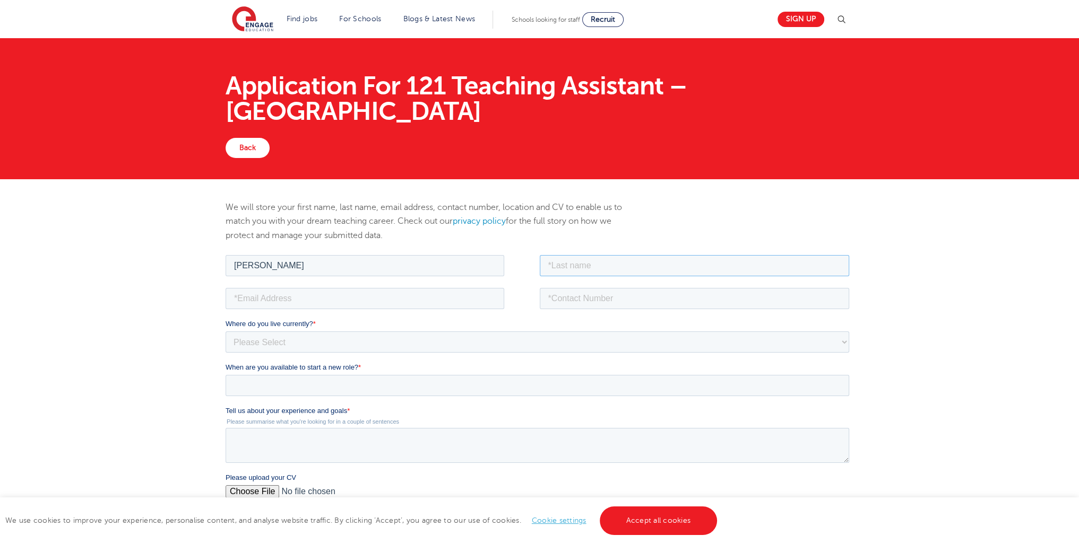
click at [572, 266] on input "text" at bounding box center [695, 265] width 310 height 21
click at [566, 268] on input "fetr5guson" at bounding box center [695, 265] width 310 height 21
type input "fetrguson"
click at [264, 297] on input "email" at bounding box center [365, 298] width 279 height 21
type input "alexgood666@yahoo.com"
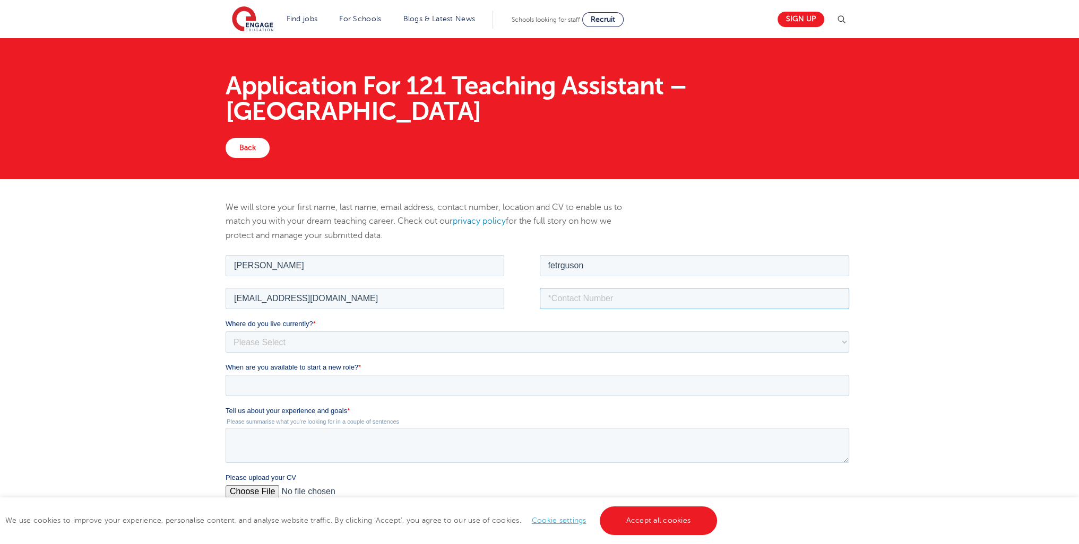
click at [590, 298] on input "tel" at bounding box center [695, 298] width 310 height 21
click at [547, 293] on input "7487-547690" at bounding box center [695, 298] width 310 height 21
type input "07487-547690"
click at [273, 334] on select "Please Select UK Canada Ireland Australia New Zealand Europe USA South Africa J…" at bounding box center [537, 341] width 623 height 21
select select "UK"
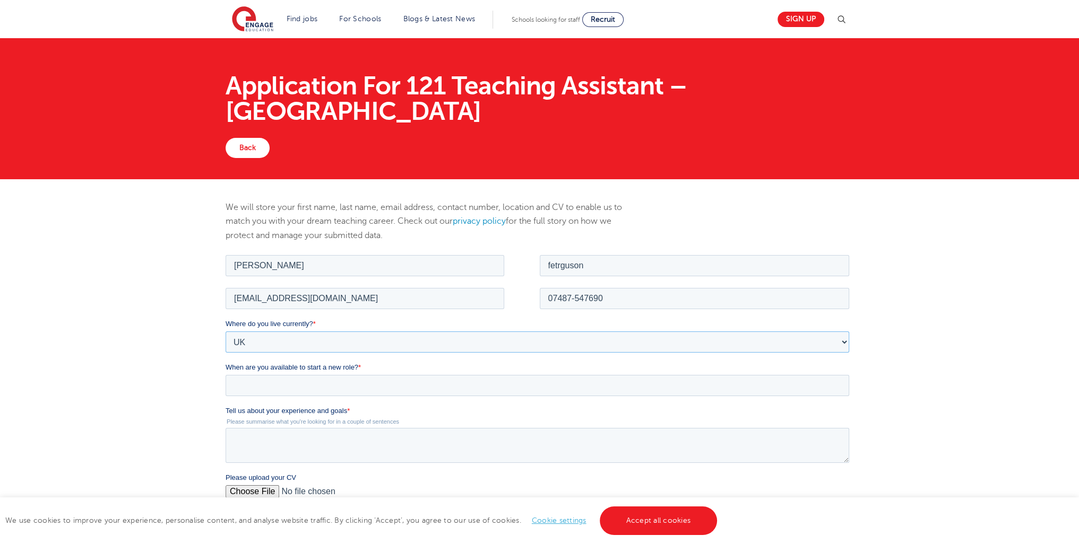
click at [226, 331] on select "Please Select UK Canada Ireland Australia New Zealand Europe USA South Africa J…" at bounding box center [537, 341] width 623 height 21
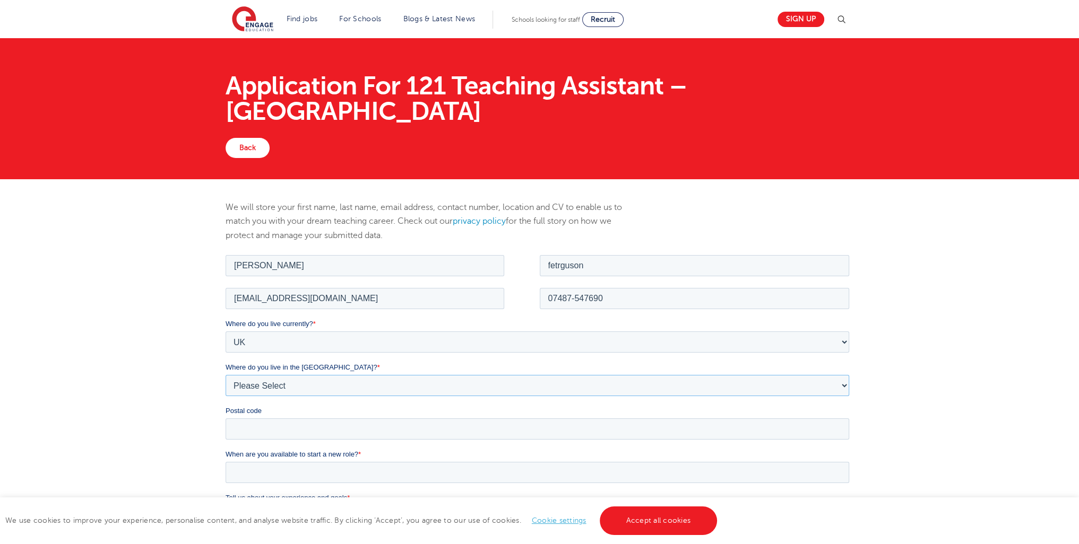
click at [272, 383] on select "Please Select Overseas Barnsley Bedfordshire Berkshire Bournemouth Bracknell Fo…" at bounding box center [537, 385] width 623 height 21
select select "City of London"
click at [226, 375] on select "Please Select Overseas Barnsley Bedfordshire Berkshire Bournemouth Bracknell Fo…" at bounding box center [537, 385] width 623 height 21
click at [261, 431] on input "Postal code" at bounding box center [537, 428] width 623 height 21
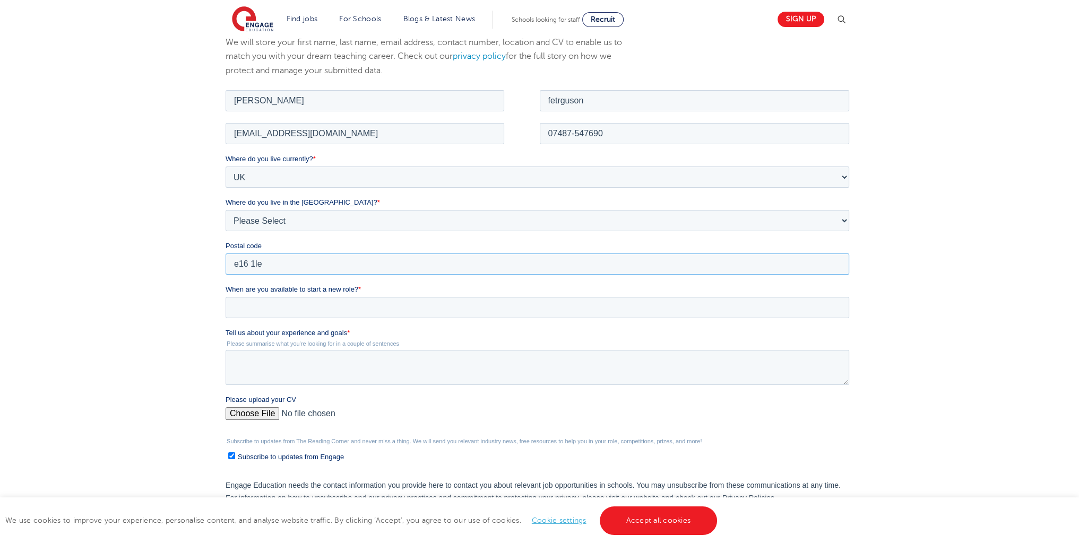
scroll to position [173, 0]
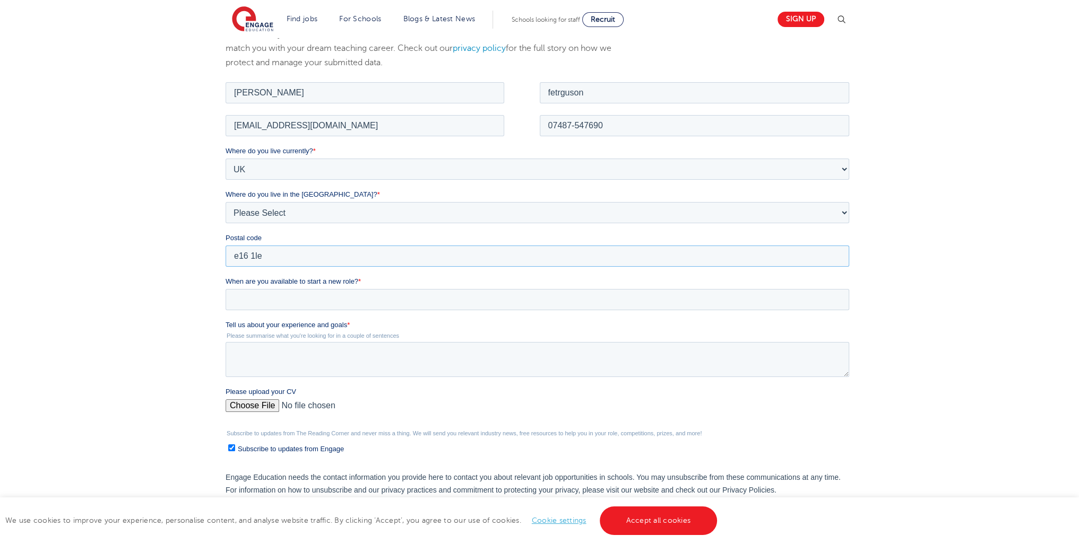
type input "e16 1le"
click at [289, 298] on input "When are you available to start a new role? *" at bounding box center [537, 299] width 623 height 21
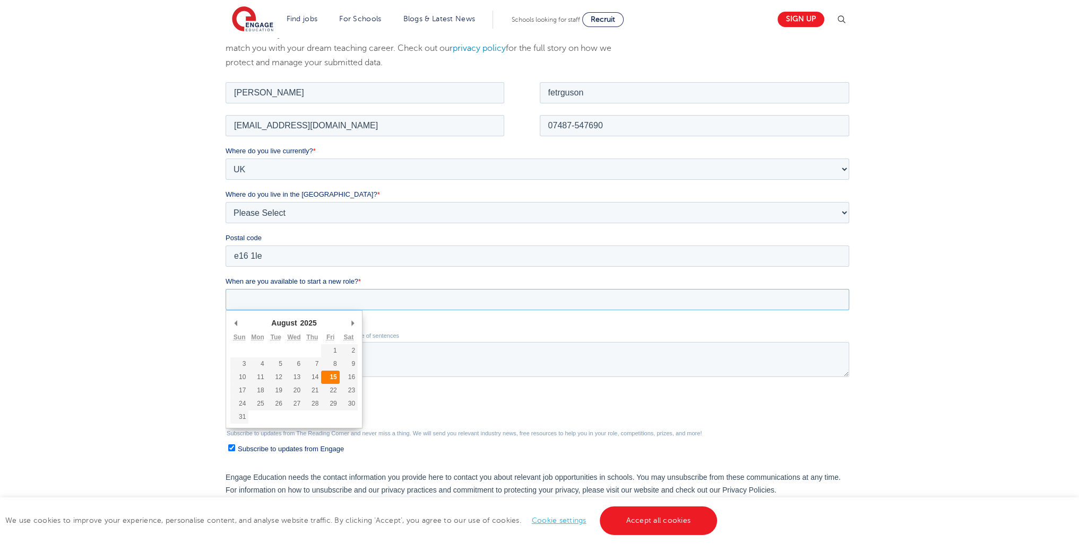
type div "2025-08-15"
type input "2025/08/15"
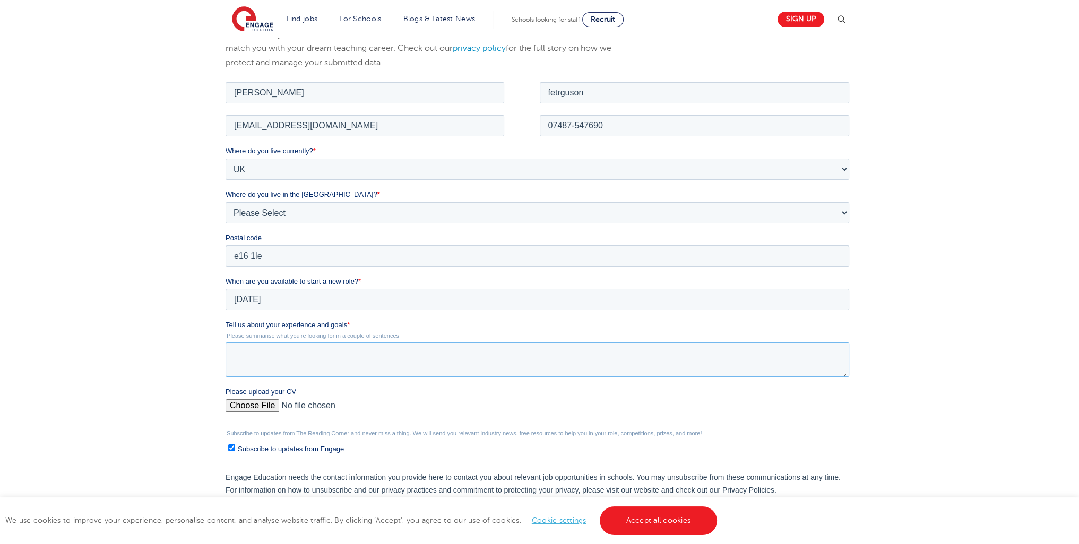
click at [270, 369] on textarea "Tell us about your experience and goals *" at bounding box center [537, 359] width 623 height 35
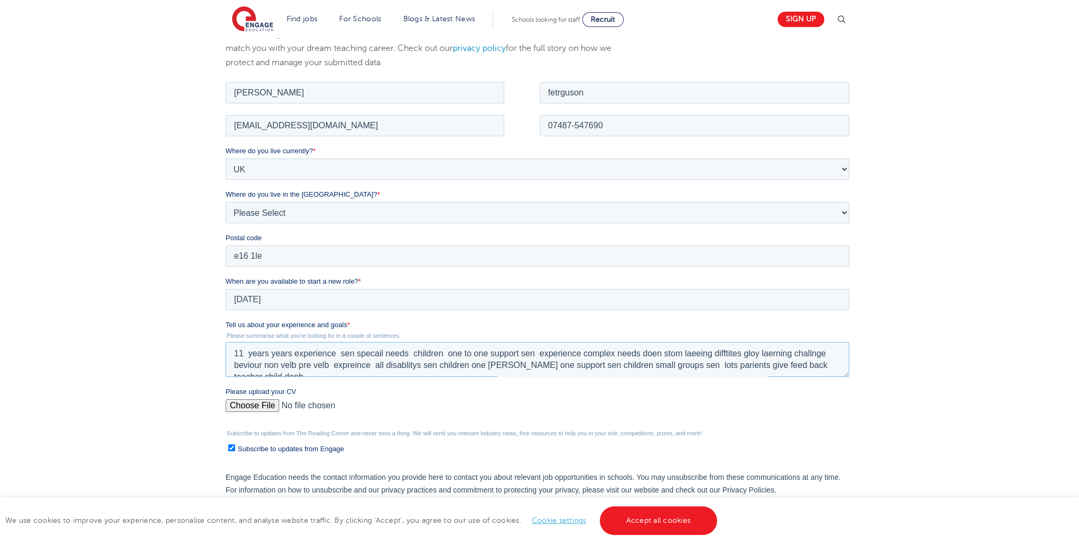
scroll to position [5, 0]
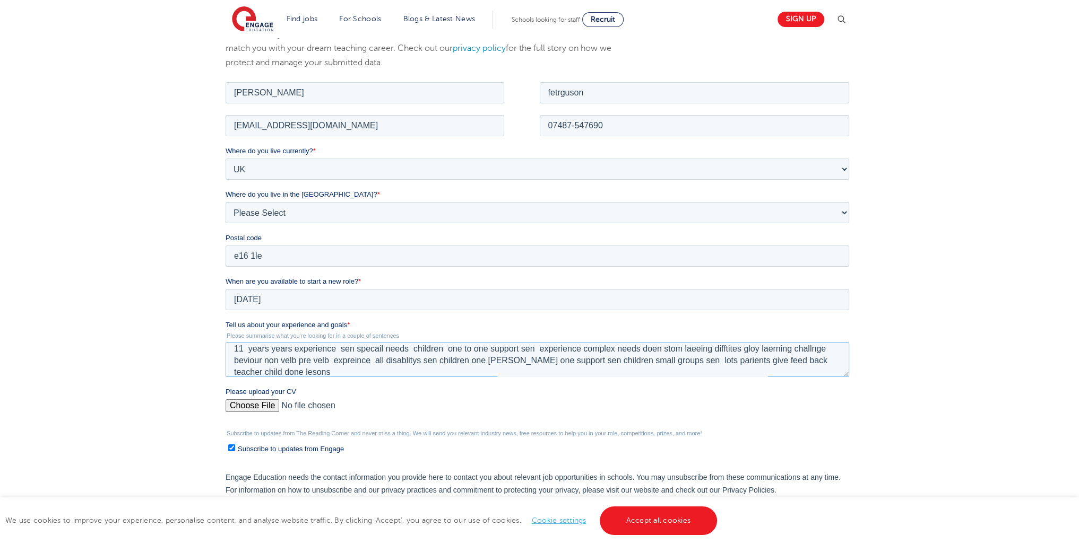
type textarea "11 years years experience sen specail needs children one to one support sen exp…"
click at [257, 405] on input "Please upload your CV" at bounding box center [537, 409] width 623 height 21
click at [253, 400] on input "Please upload your CV" at bounding box center [537, 409] width 623 height 21
type input "C:\fakepath\aaron3333 444 (1) (1) (1) (23) (1) (6) (8) (6) (1).pdf"
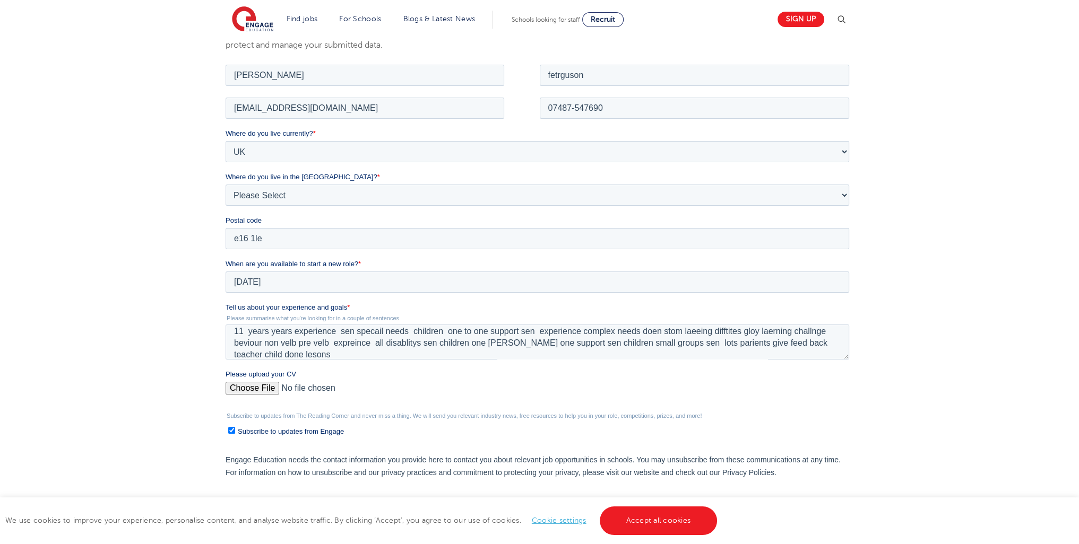
scroll to position [299, 0]
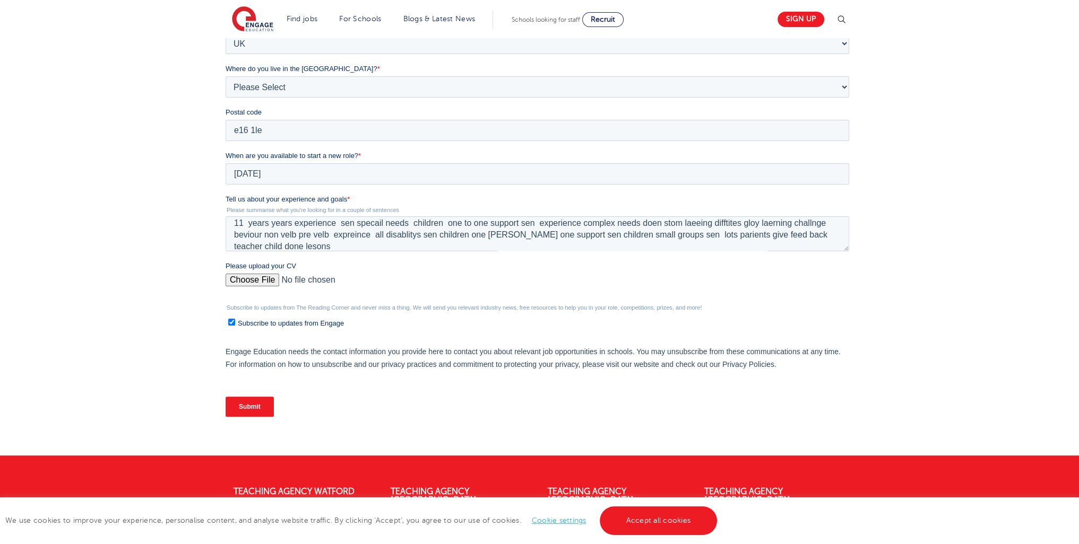
click at [242, 401] on input "Submit" at bounding box center [250, 407] width 48 height 20
